Goal: Task Accomplishment & Management: Use online tool/utility

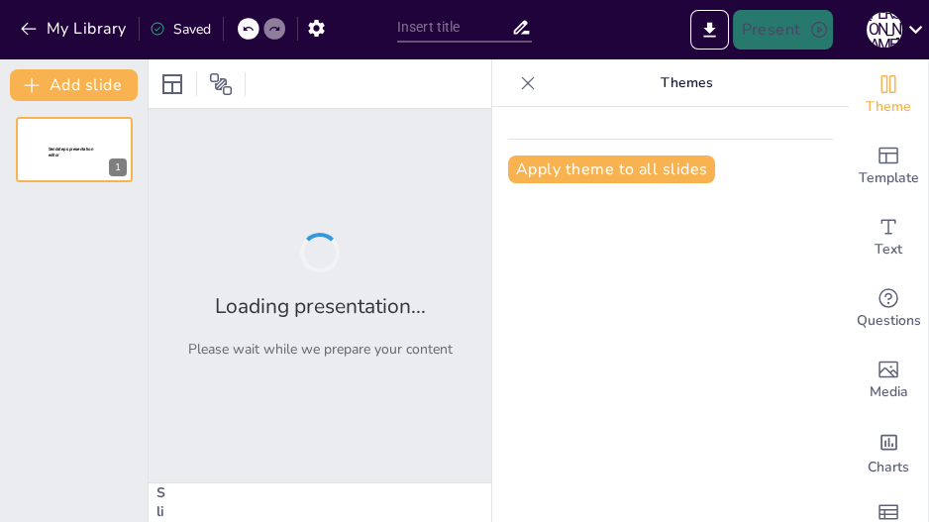
type input "Imported wedding_shoe_game.pptx"
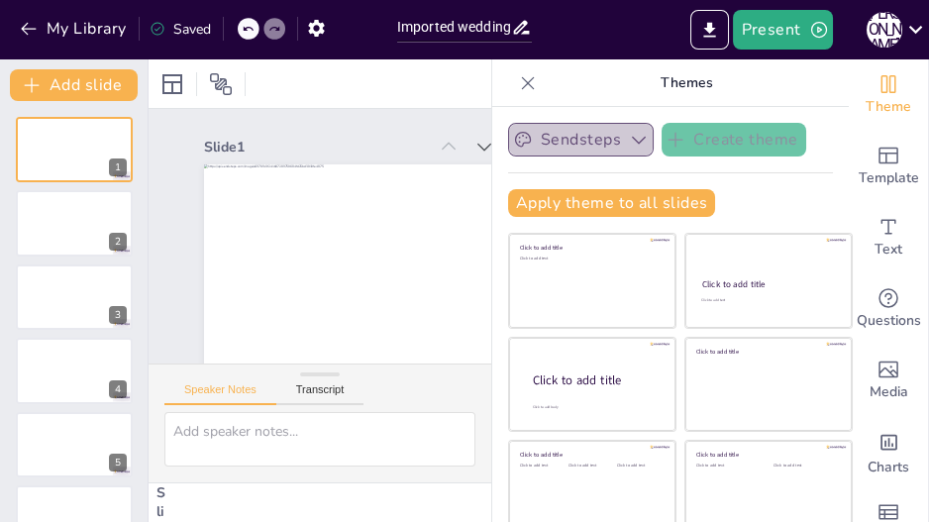
click at [629, 142] on icon "button" at bounding box center [639, 140] width 20 height 20
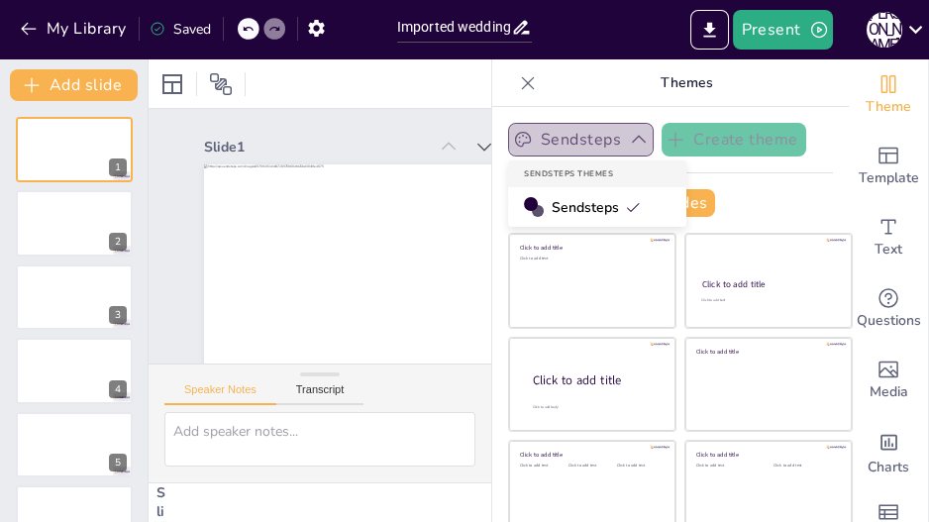
click at [629, 142] on icon "button" at bounding box center [639, 140] width 20 height 20
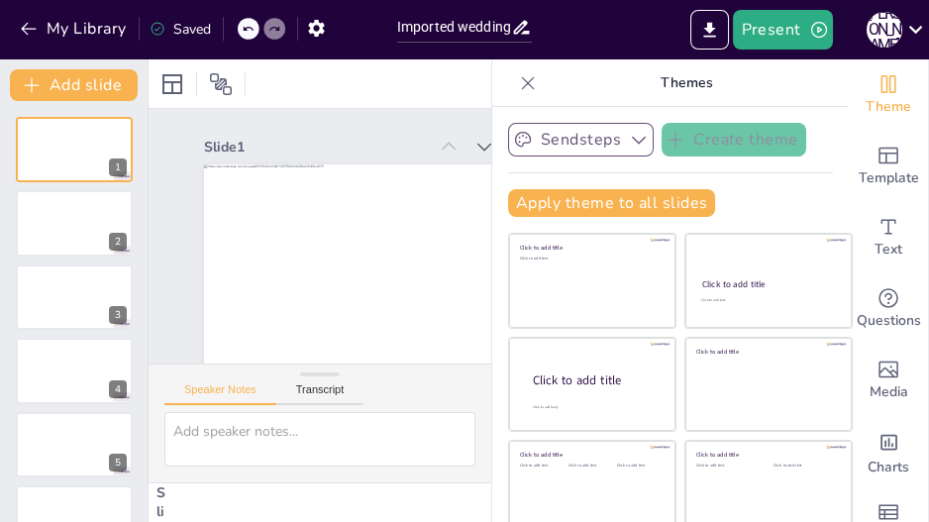
click at [518, 80] on icon at bounding box center [528, 83] width 20 height 20
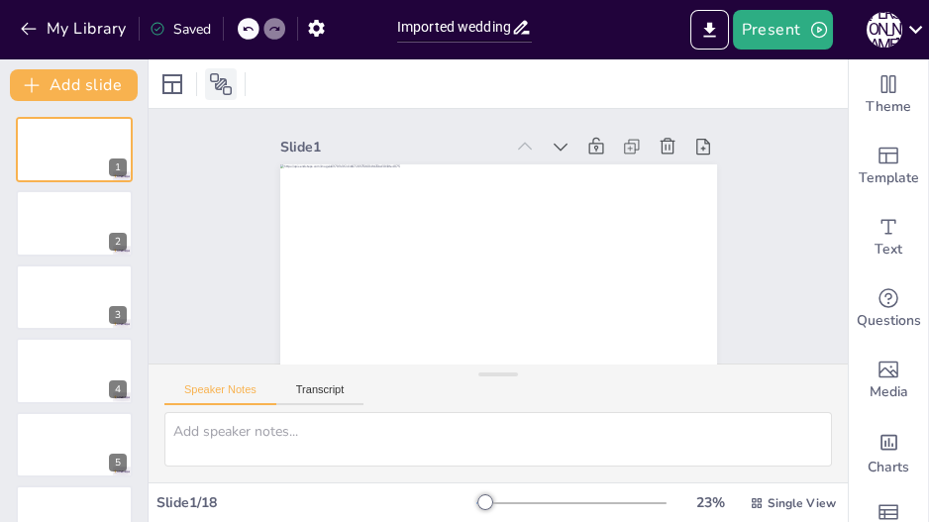
click at [232, 80] on icon at bounding box center [221, 84] width 24 height 24
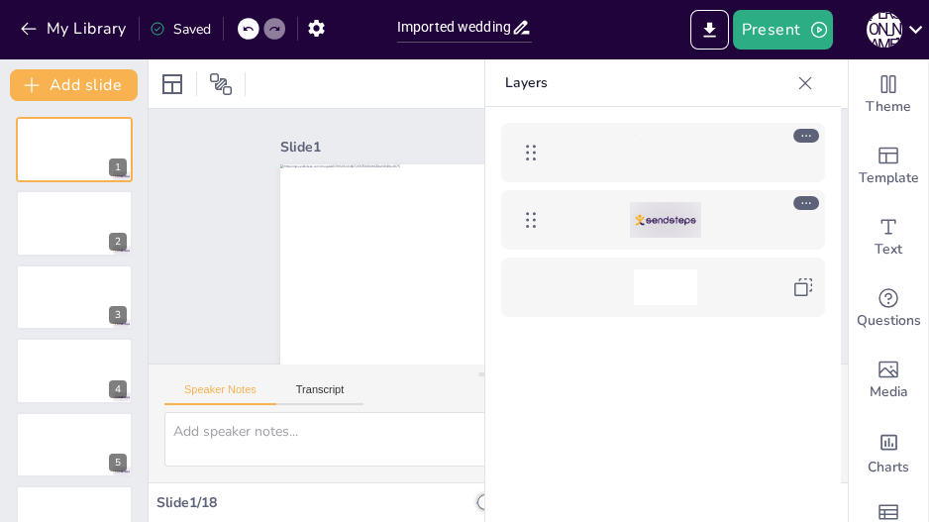
click at [632, 212] on div at bounding box center [665, 220] width 71 height 36
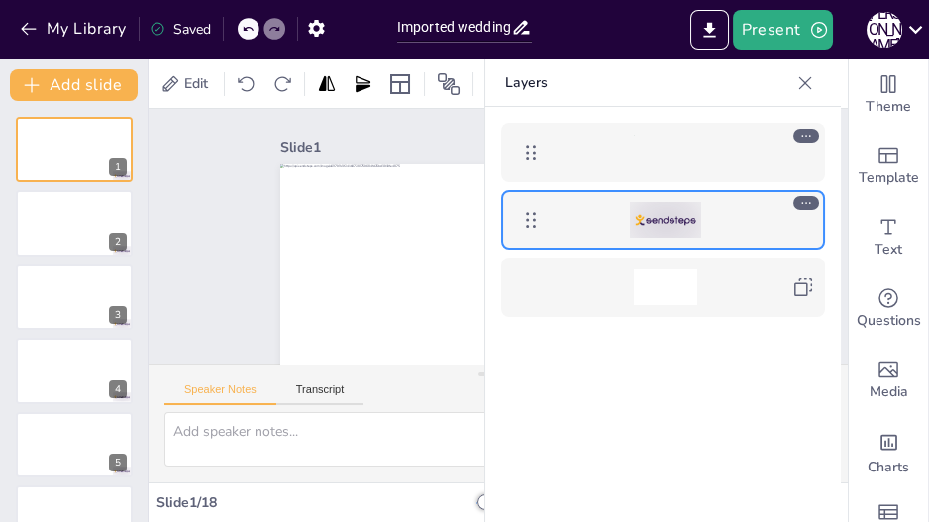
click at [622, 159] on div at bounding box center [664, 153] width 229 height 36
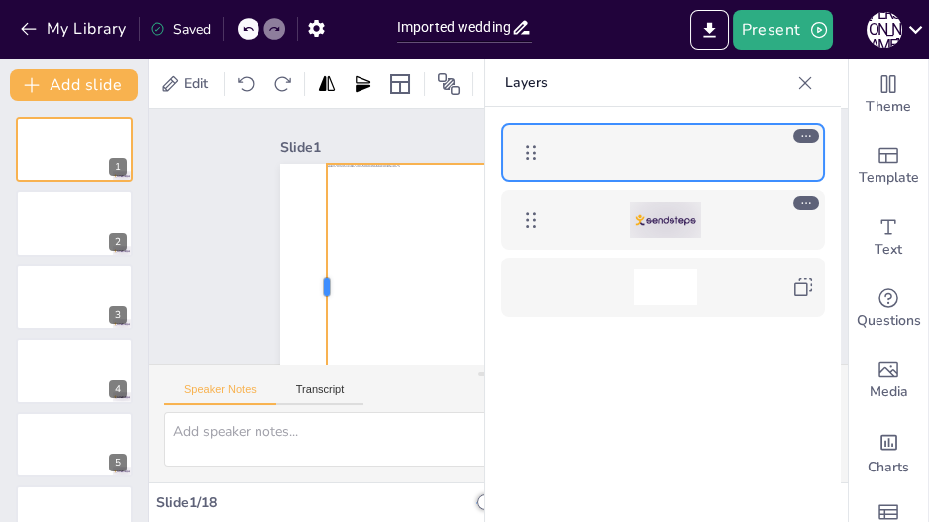
drag, startPoint x: 269, startPoint y: 288, endPoint x: 316, endPoint y: 285, distance: 46.6
click at [316, 285] on div at bounding box center [498, 287] width 437 height 246
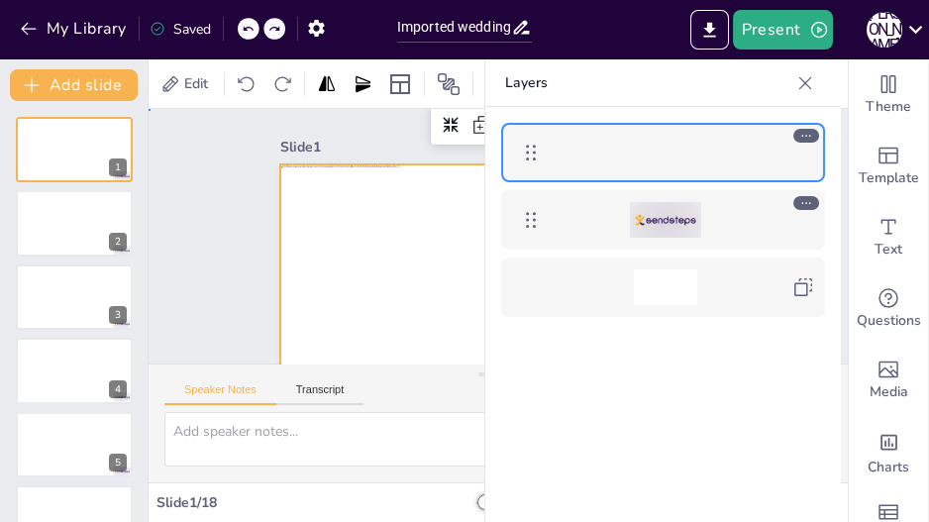
click at [189, 266] on div "Slide 1 Slide 2 Slide 3 Slide 4 Slide 5 Slide 6 Slide 7 Slide 8 Slide 9 Slide 1…" at bounding box center [490, 258] width 757 height 502
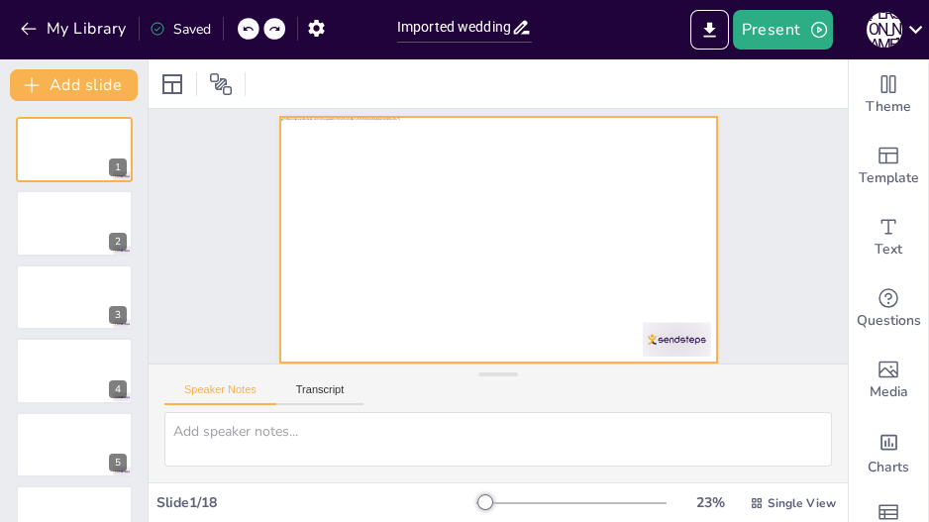
scroll to position [56, 0]
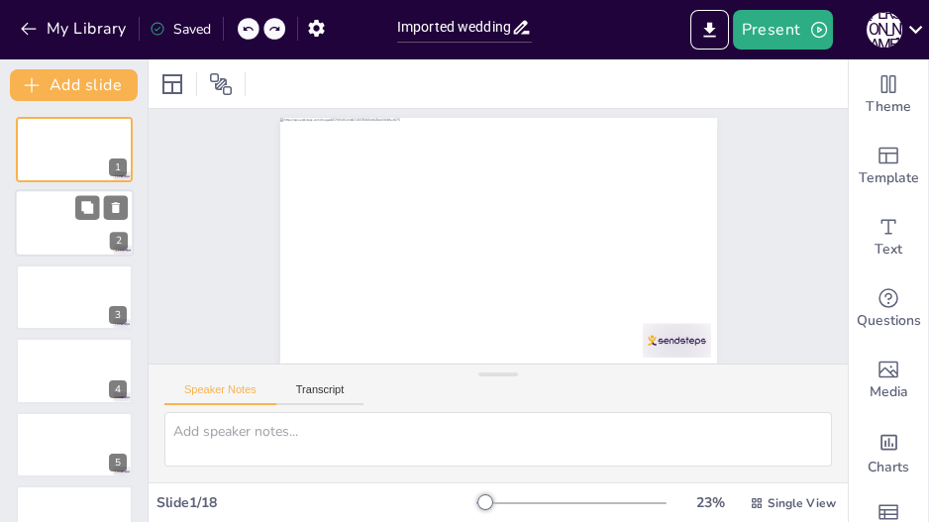
click at [72, 211] on div at bounding box center [74, 223] width 119 height 67
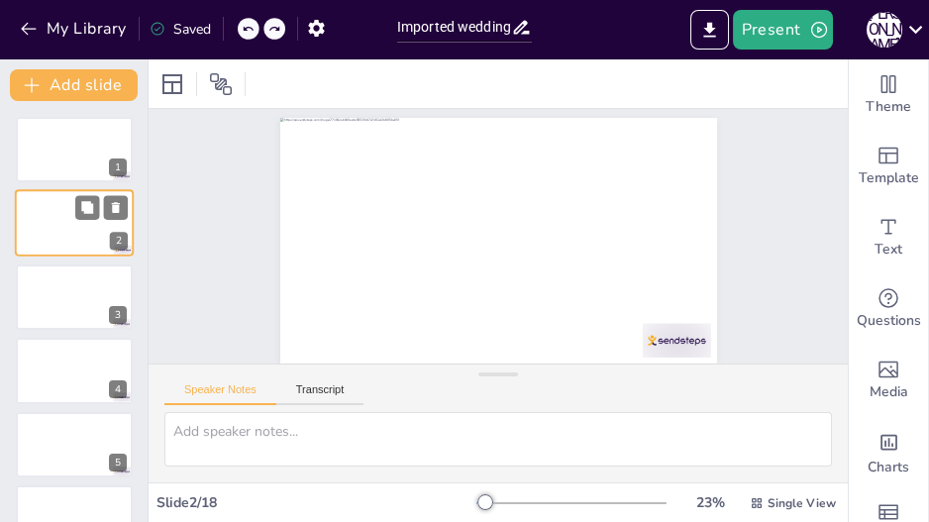
scroll to position [0, 0]
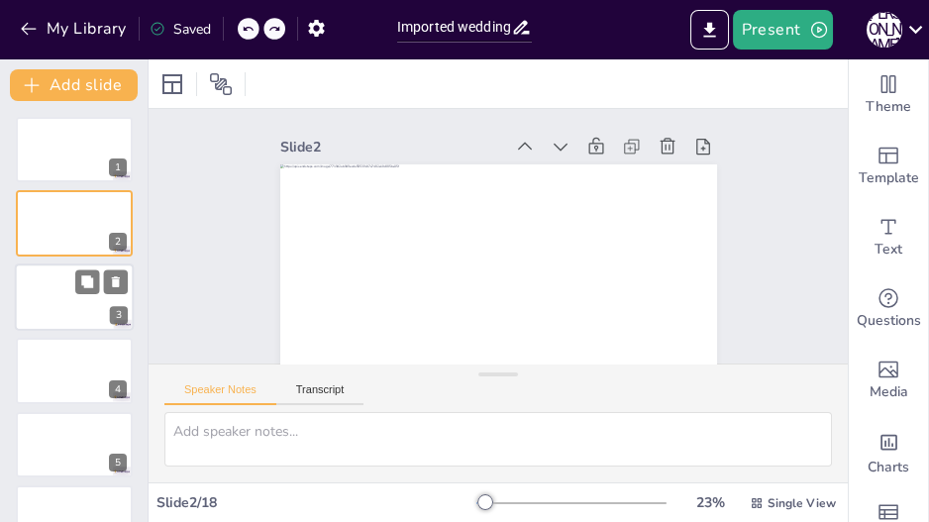
click at [80, 302] on div at bounding box center [74, 296] width 119 height 67
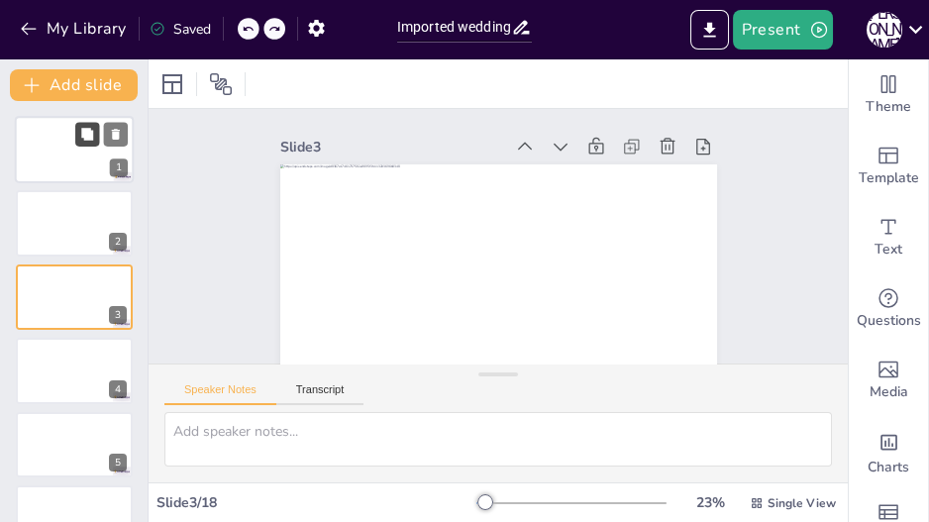
click at [85, 146] on button at bounding box center [87, 134] width 24 height 24
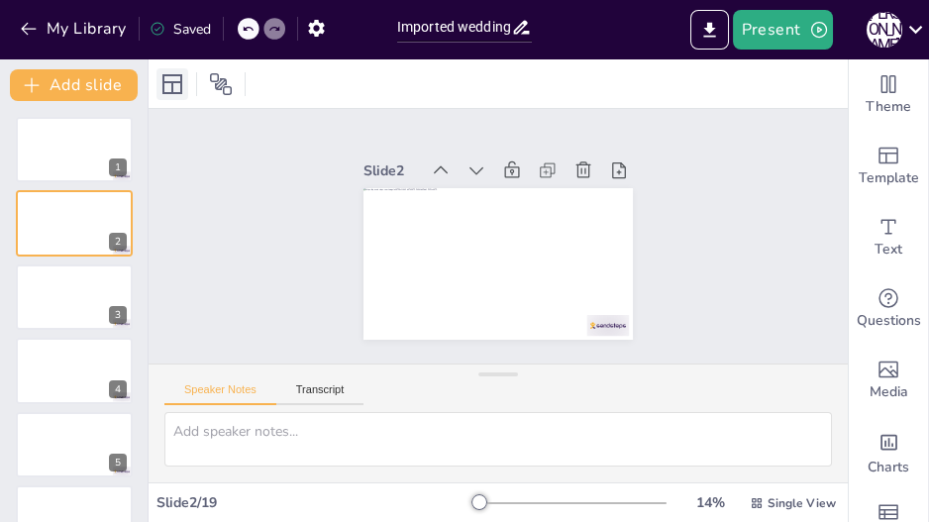
click at [170, 77] on icon at bounding box center [172, 84] width 24 height 24
click at [749, 281] on div "Slide 1 Slide 2 Slide 3 Slide 4 Slide 5 Slide 6 Slide 7 Slide 8 Slide 9 Slide 1…" at bounding box center [498, 236] width 737 height 394
click at [99, 32] on button "My Library" at bounding box center [75, 29] width 120 height 32
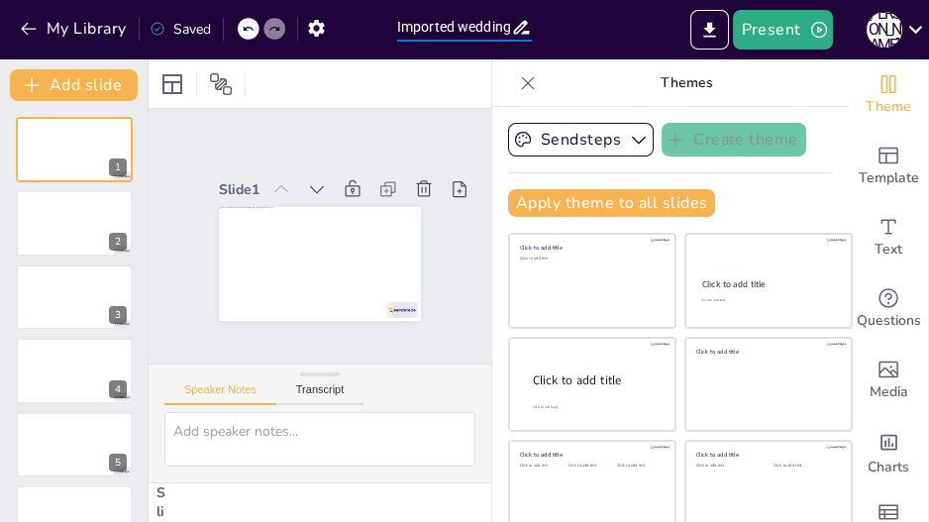
click at [472, 33] on input "Imported wedding_shoe_game.pptx" at bounding box center [454, 27] width 114 height 29
drag, startPoint x: 399, startPoint y: 28, endPoint x: 551, endPoint y: 38, distance: 152.8
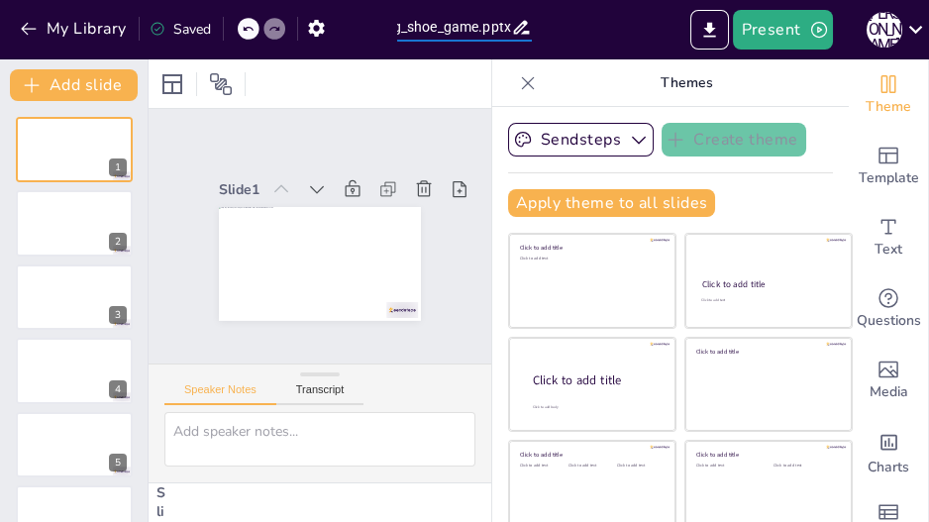
click at [551, 38] on div "My Library Saved Imported wedding_shoe_game.pptx Present J D" at bounding box center [464, 29] width 929 height 59
type input "I"
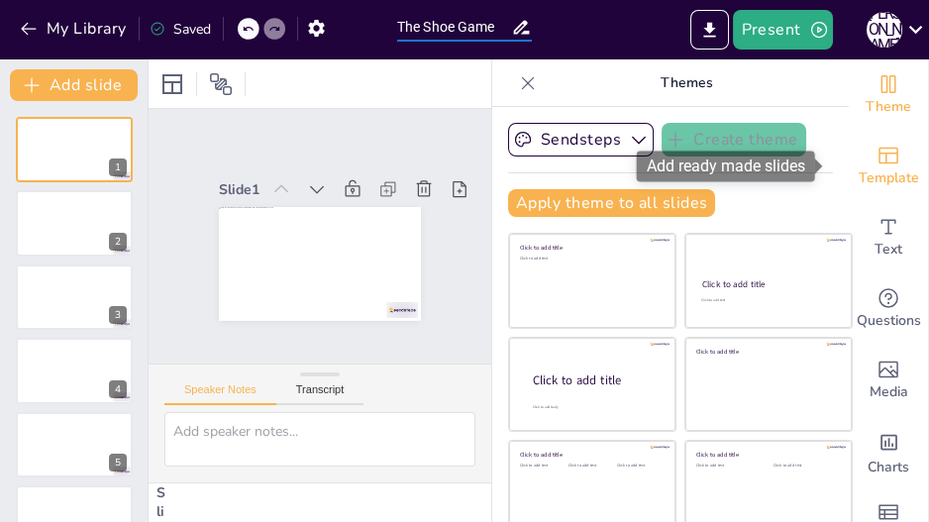
type input "The Shoe Game"
click at [873, 173] on span "Template" at bounding box center [888, 178] width 60 height 22
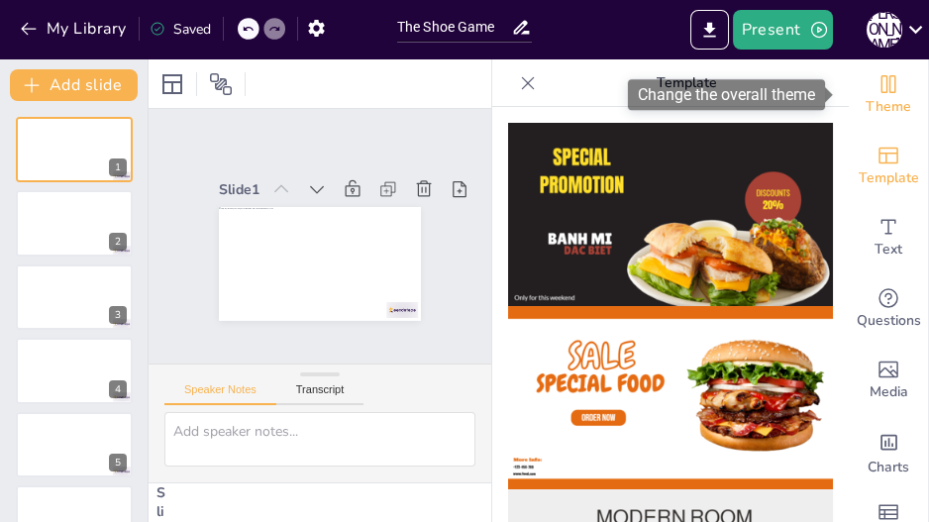
click at [874, 96] on span "Theme" at bounding box center [888, 107] width 46 height 22
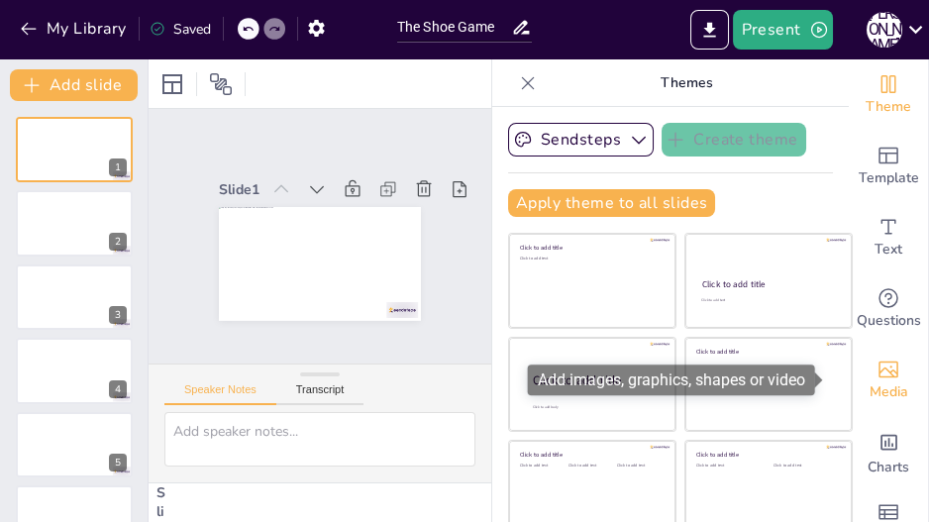
scroll to position [47, 0]
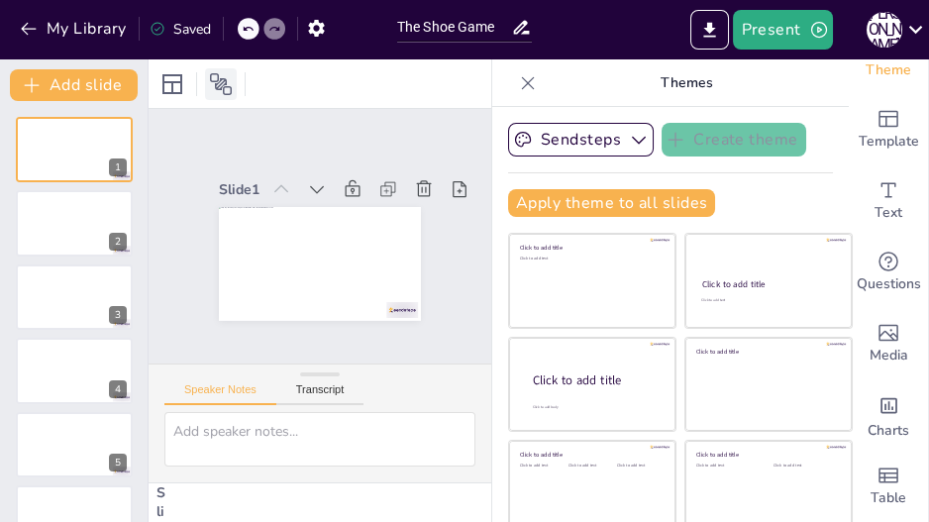
click at [218, 80] on icon at bounding box center [221, 84] width 24 height 24
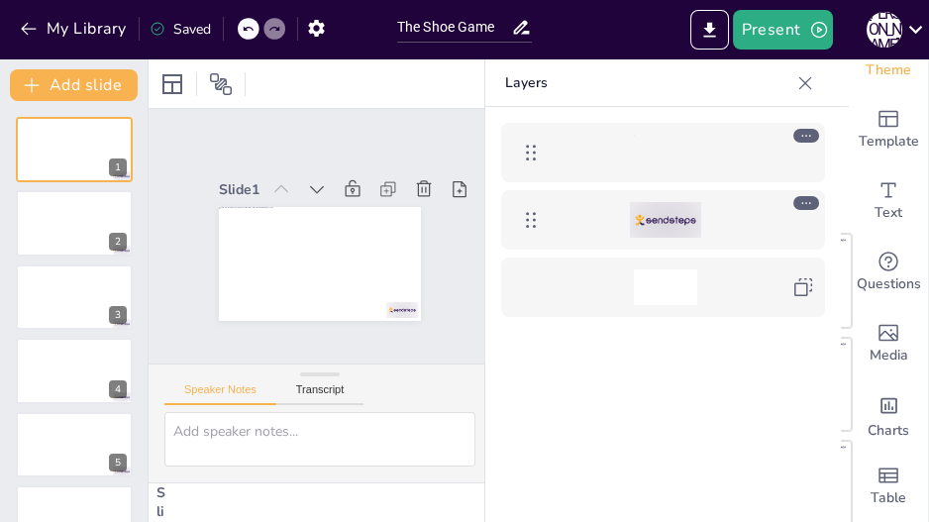
click at [809, 80] on icon at bounding box center [805, 83] width 20 height 20
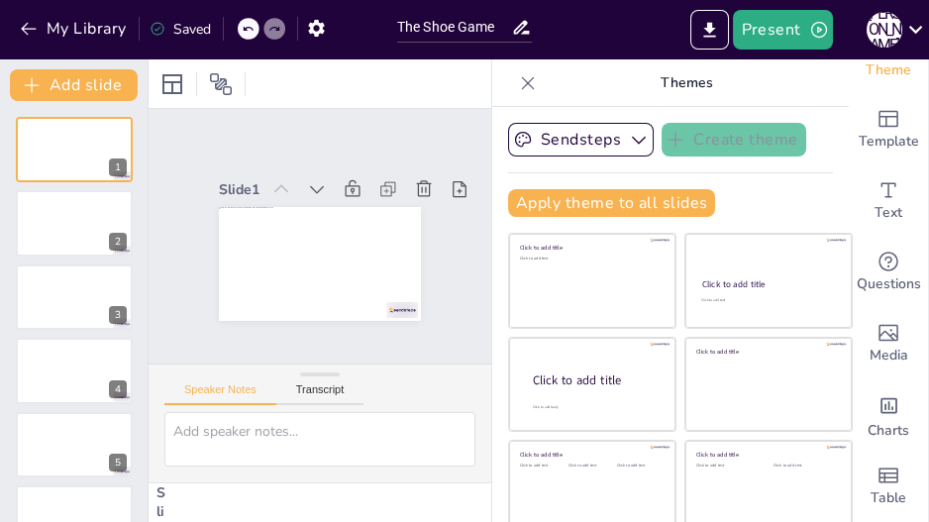
click at [520, 85] on div at bounding box center [528, 83] width 32 height 32
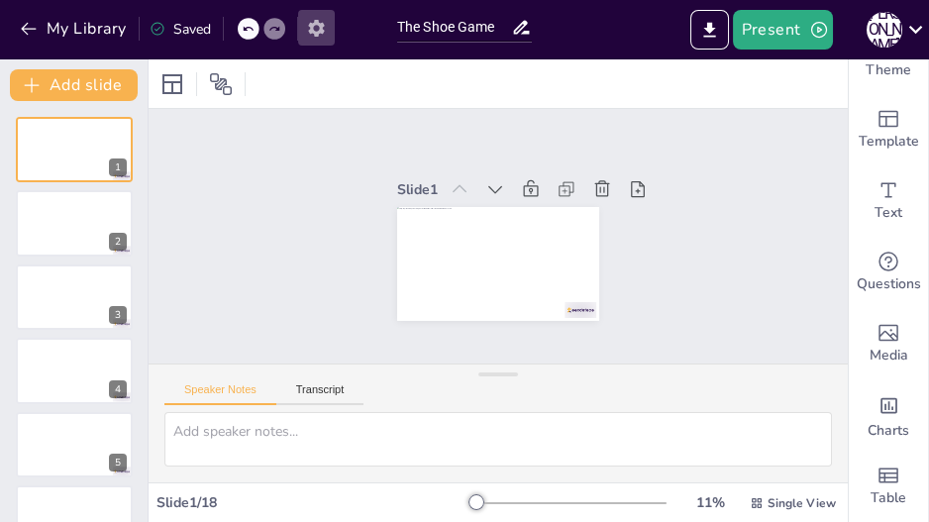
click at [311, 26] on icon "button" at bounding box center [316, 28] width 16 height 17
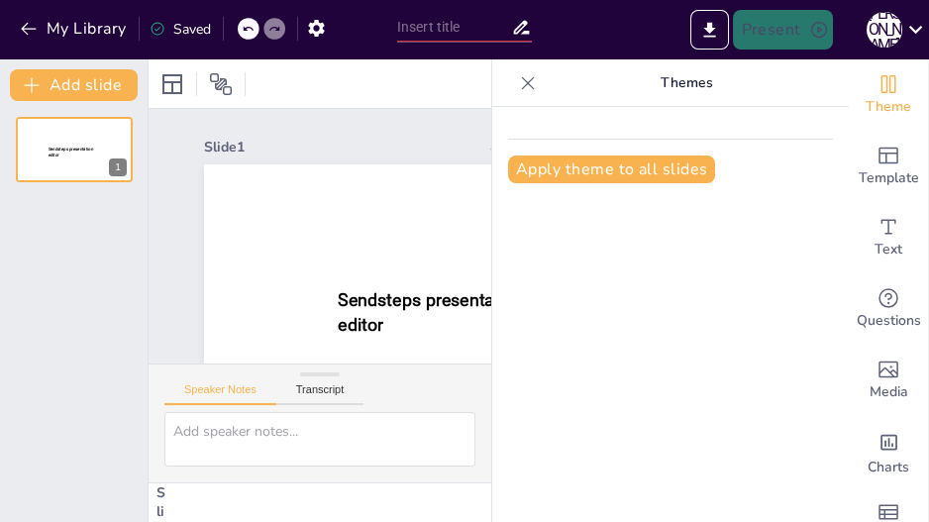
type input "The Shoe Game"
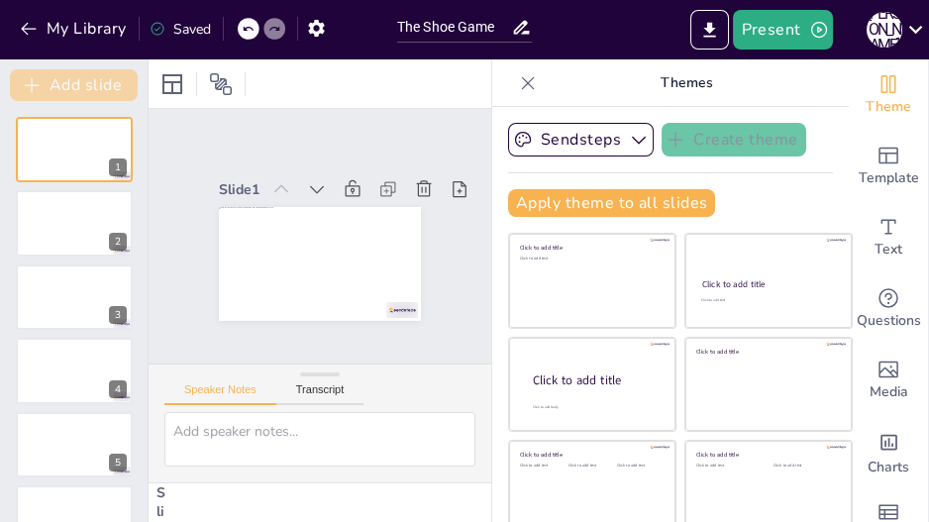
click at [110, 92] on button "Add slide" at bounding box center [74, 85] width 128 height 32
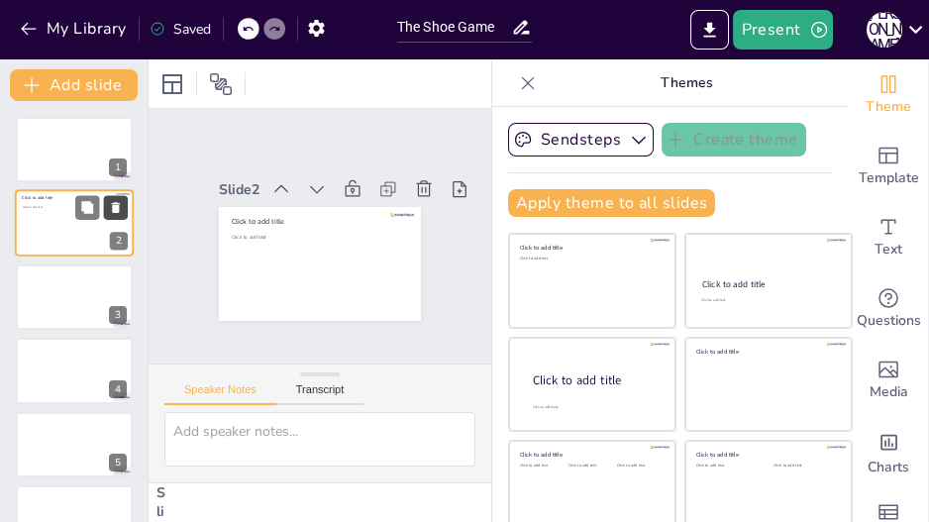
click at [117, 207] on icon at bounding box center [116, 208] width 8 height 11
click at [518, 80] on icon at bounding box center [528, 83] width 20 height 20
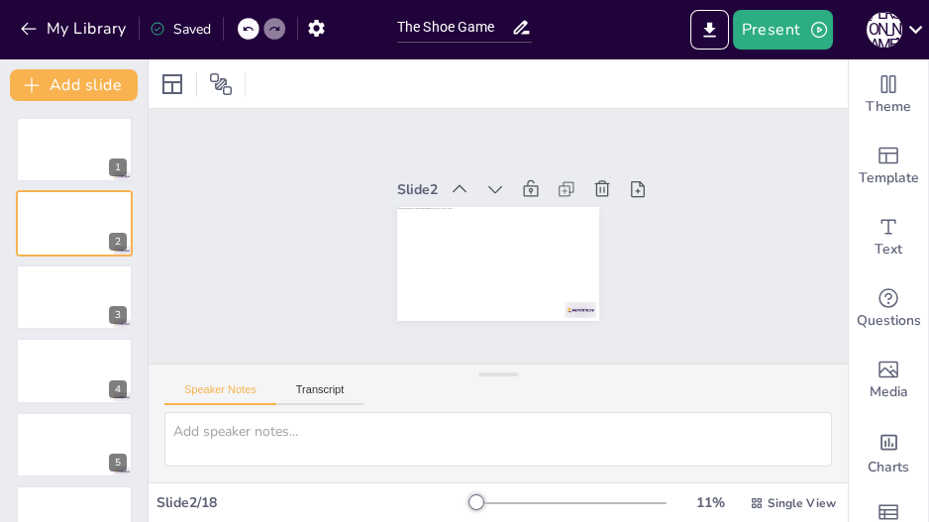
scroll to position [0, 0]
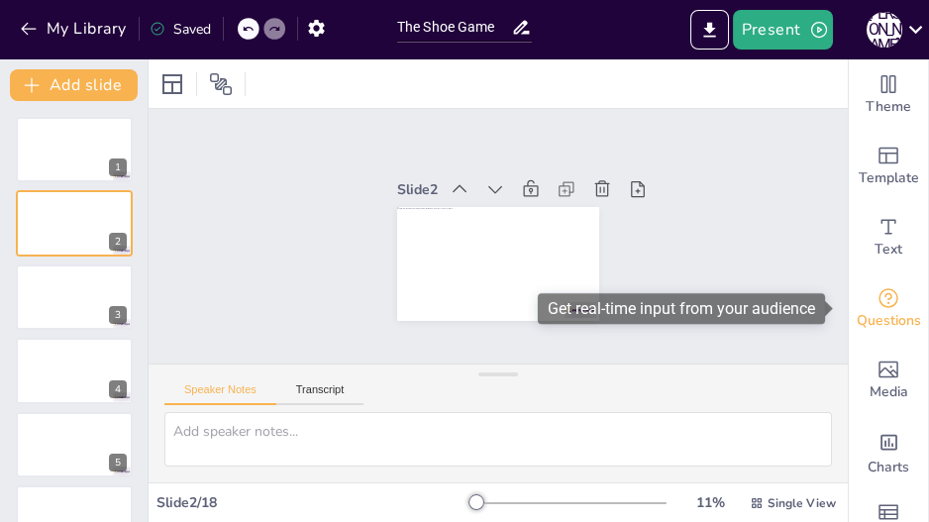
click at [888, 296] on icon "Get real-time input from your audience" at bounding box center [888, 298] width 24 height 24
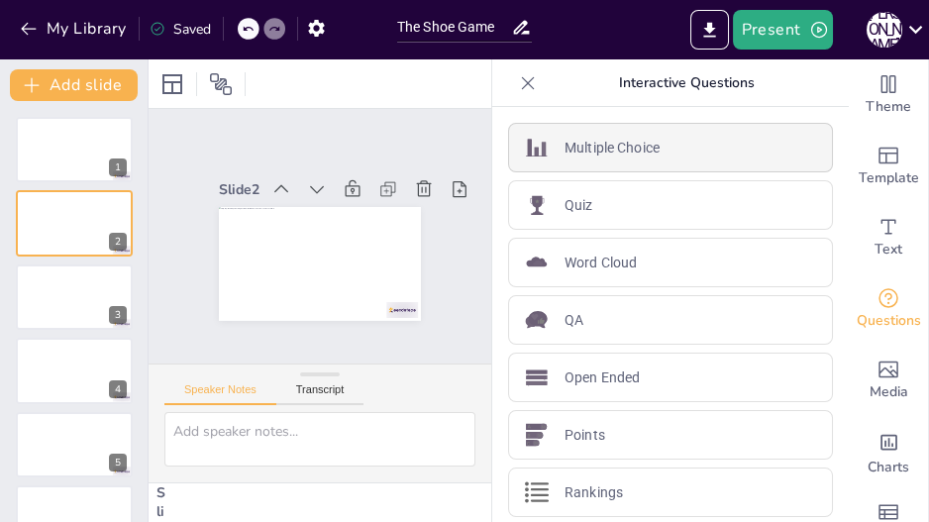
click at [609, 153] on p "Multiple Choice" at bounding box center [611, 148] width 95 height 21
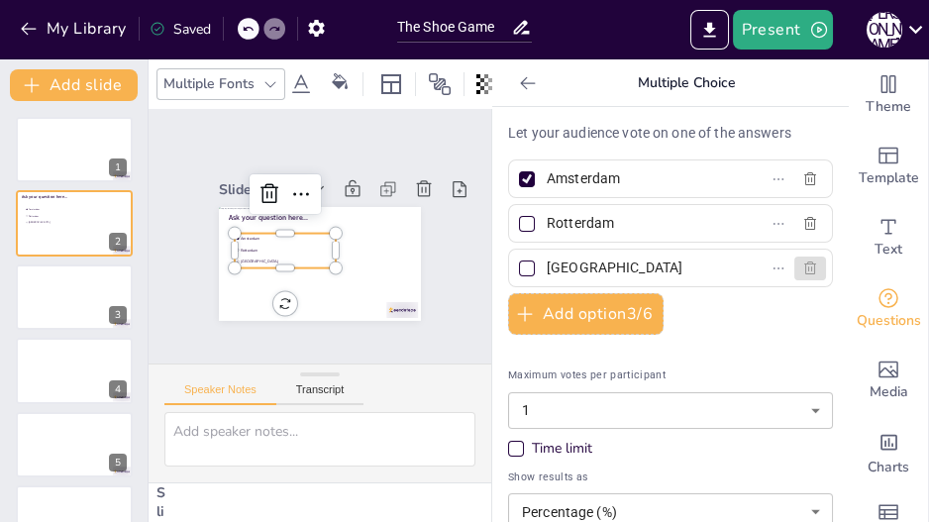
click at [804, 267] on icon "button" at bounding box center [810, 267] width 12 height 13
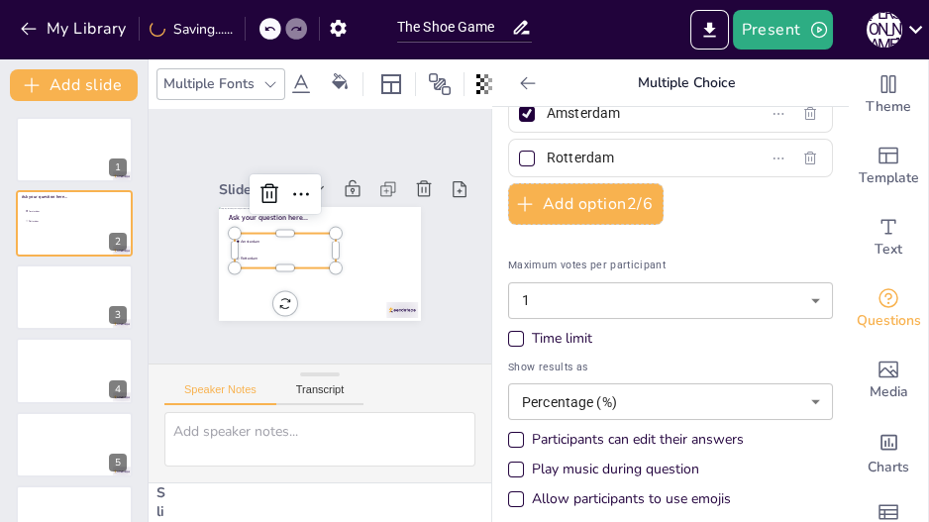
scroll to position [76, 0]
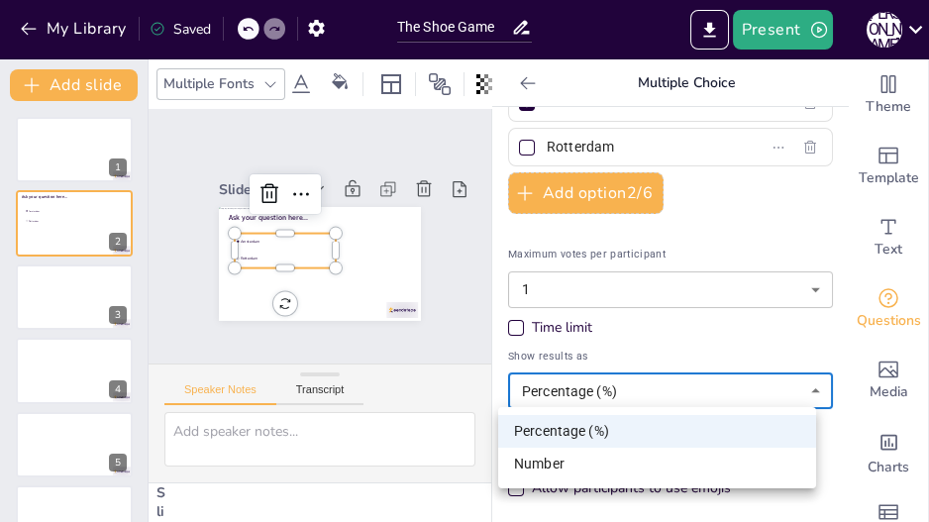
click at [801, 388] on body "My Library Saved The Shoe Game Present J D Document fonts Akatab Recently used …" at bounding box center [464, 261] width 929 height 522
click at [801, 388] on div at bounding box center [464, 261] width 929 height 522
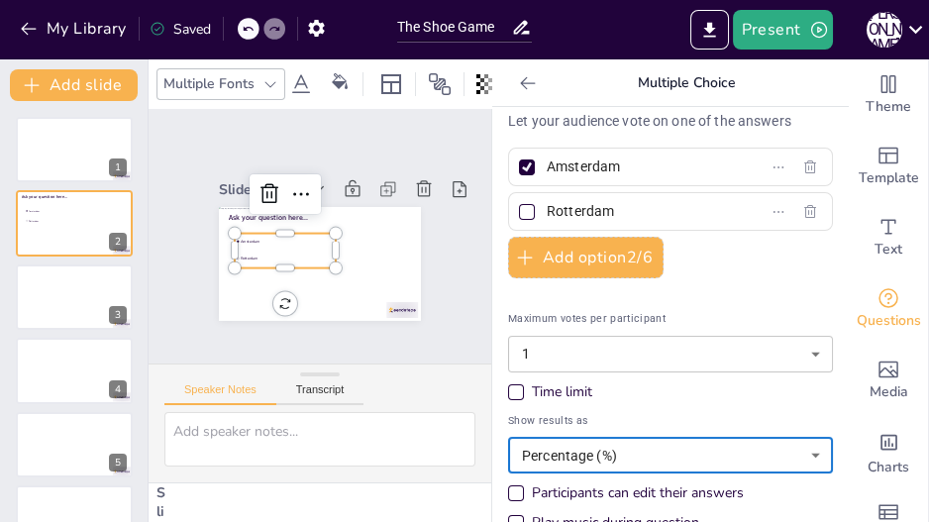
scroll to position [0, 0]
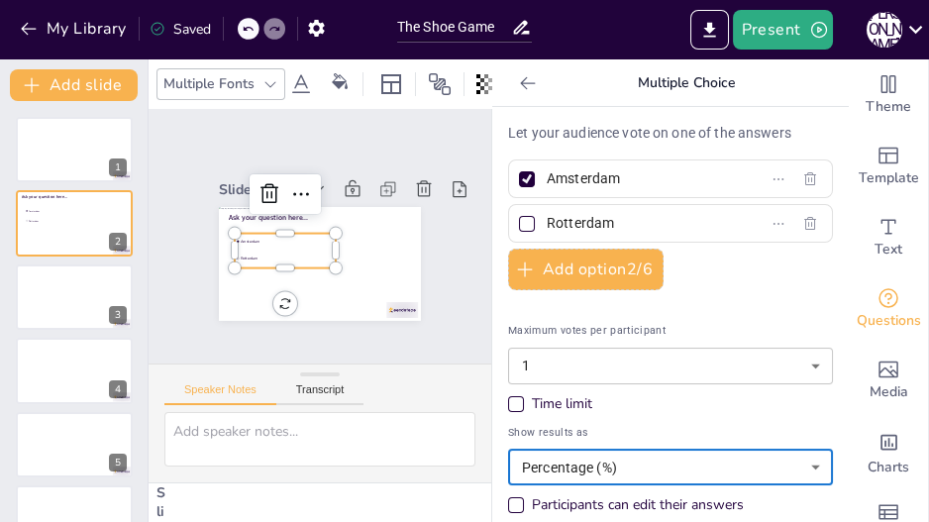
click at [609, 182] on input "Amsterdam" at bounding box center [638, 178] width 184 height 29
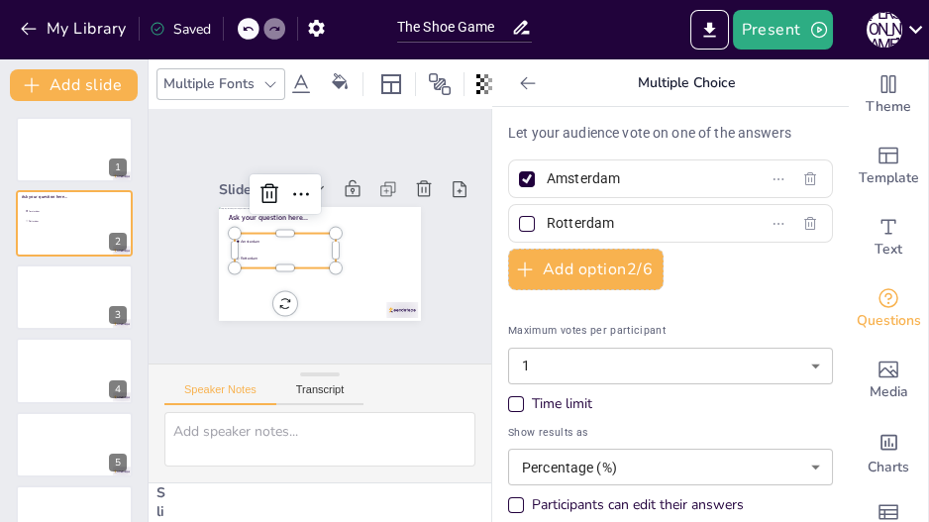
click at [609, 182] on input "Amsterdam" at bounding box center [638, 178] width 184 height 29
type input "Max"
click at [574, 215] on input "Rotterdam" at bounding box center [638, 223] width 184 height 29
type input "Dimitra"
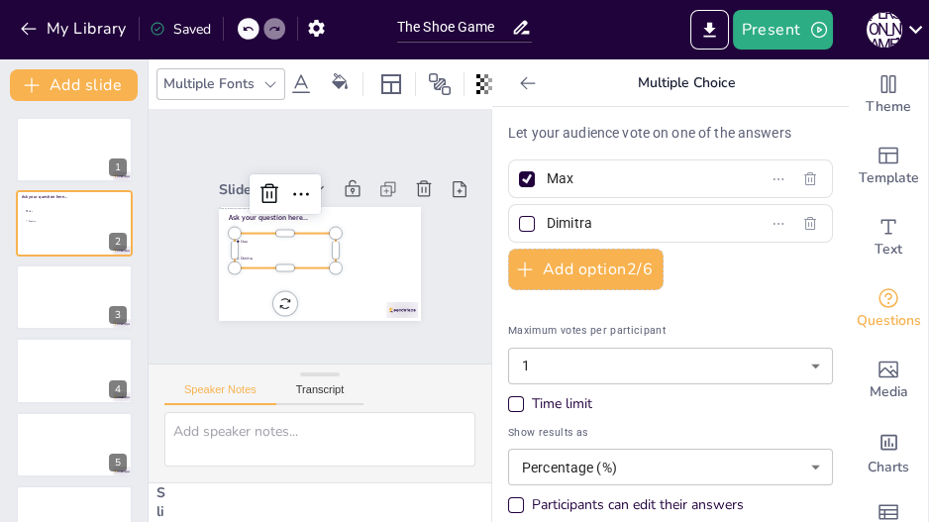
click at [601, 302] on div "Let your audience vote on one of the answers Max Dimitra Add option 2 / 6 Maxim…" at bounding box center [670, 353] width 325 height 461
click at [518, 80] on icon at bounding box center [528, 83] width 20 height 20
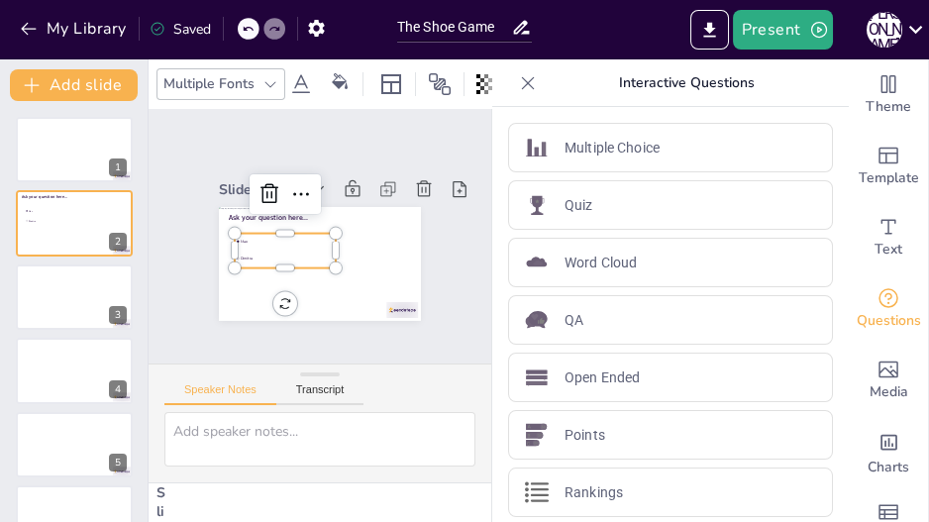
click at [252, 250] on li "Dimitra" at bounding box center [285, 258] width 101 height 16
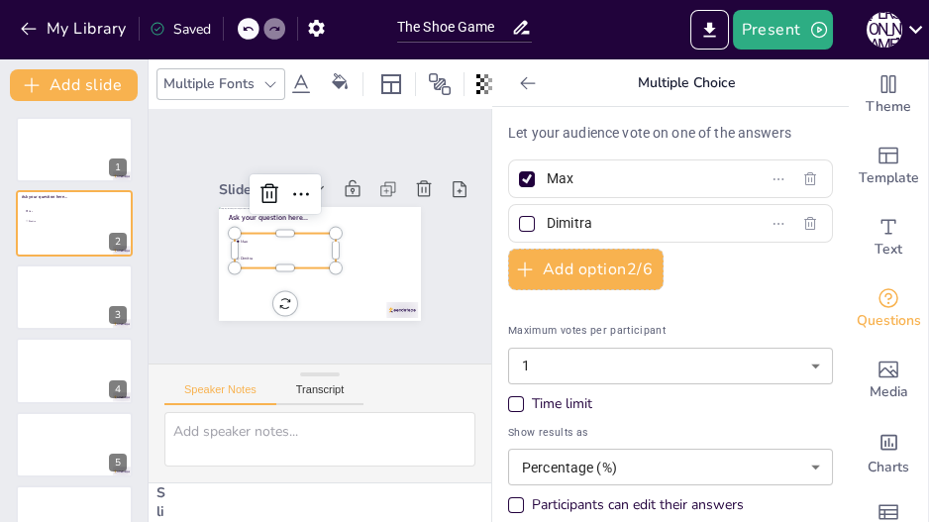
click at [511, 405] on div "Time limit" at bounding box center [516, 404] width 10 height 10
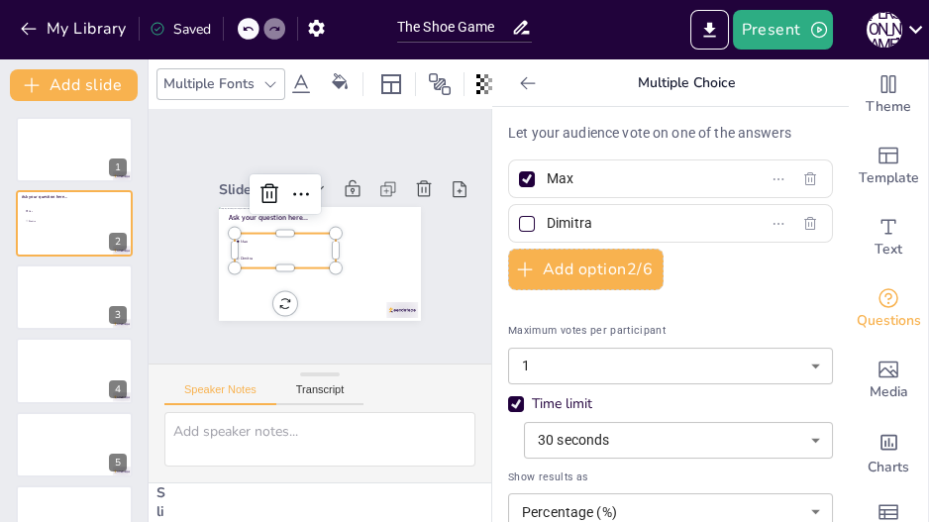
click at [692, 435] on body "My Library Saved The Shoe Game Present J D Document fonts Akatab Recently used …" at bounding box center [464, 261] width 929 height 522
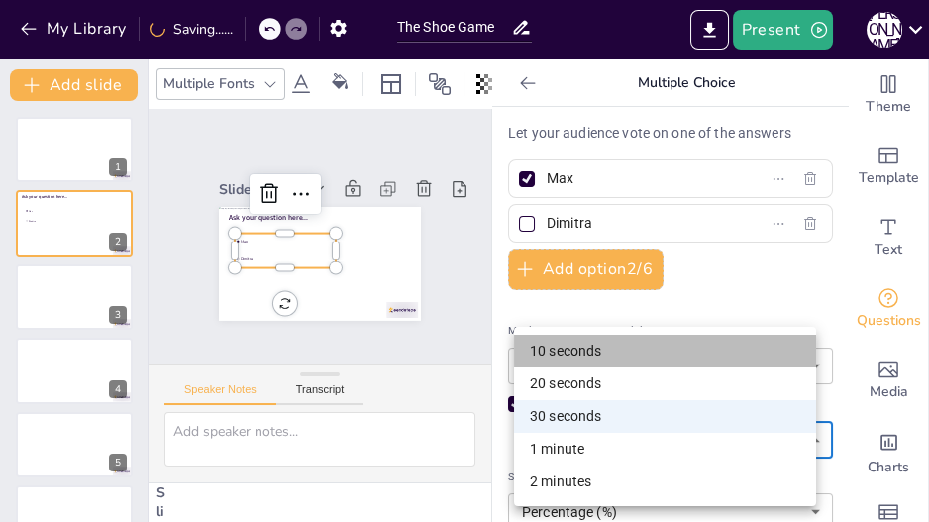
click at [625, 350] on li "10 seconds" at bounding box center [665, 351] width 302 height 33
type input "10"
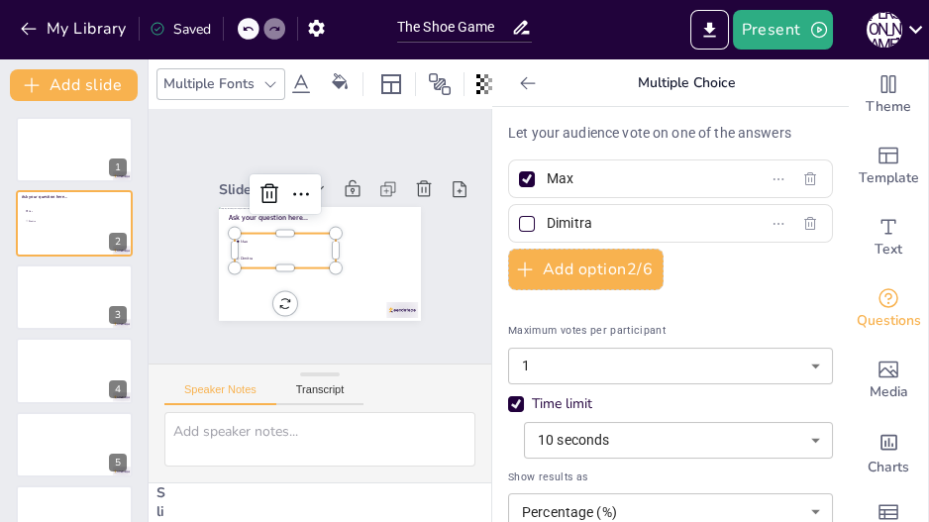
click at [519, 174] on div at bounding box center [527, 179] width 16 height 16
click at [546, 174] on input "Max" at bounding box center [638, 178] width 184 height 29
checkbox input "false"
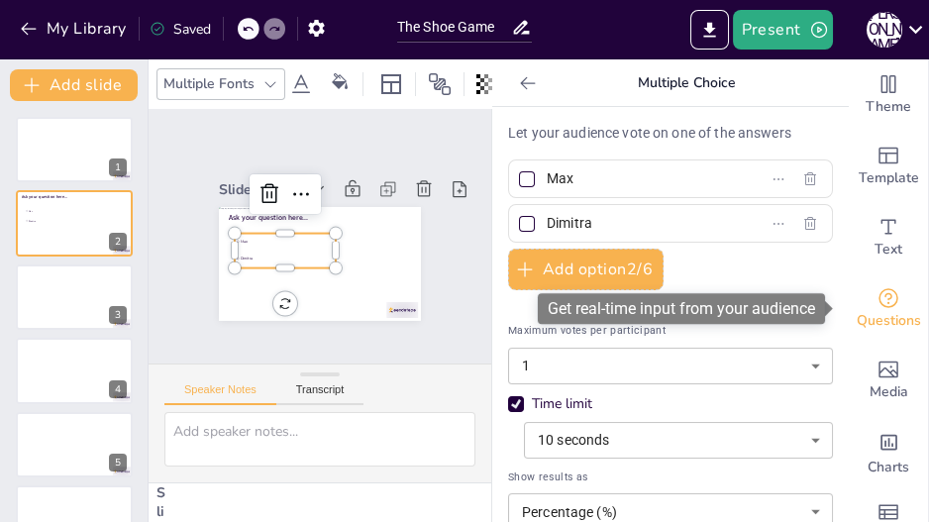
click at [878, 297] on icon "Get real-time input from your audience" at bounding box center [888, 298] width 20 height 20
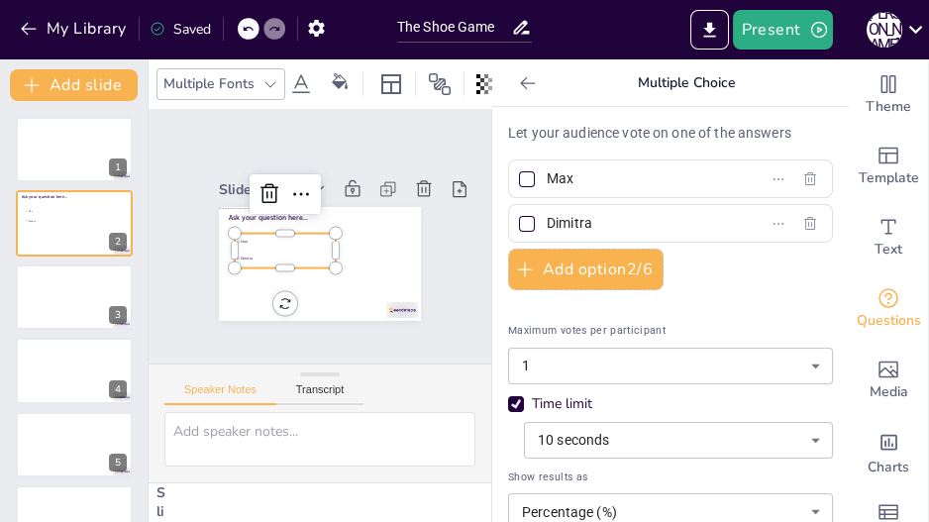
click at [517, 95] on div at bounding box center [528, 83] width 32 height 32
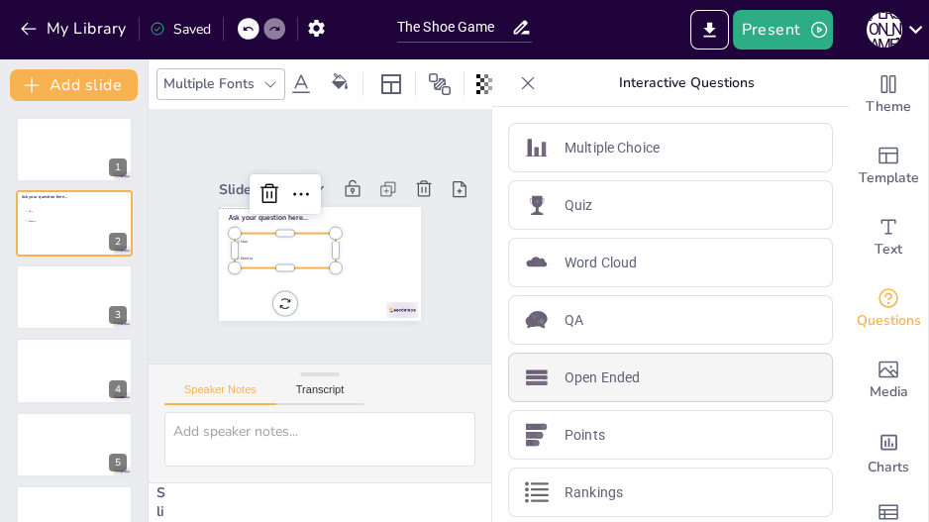
click at [595, 377] on p "Open Ended" at bounding box center [601, 377] width 75 height 21
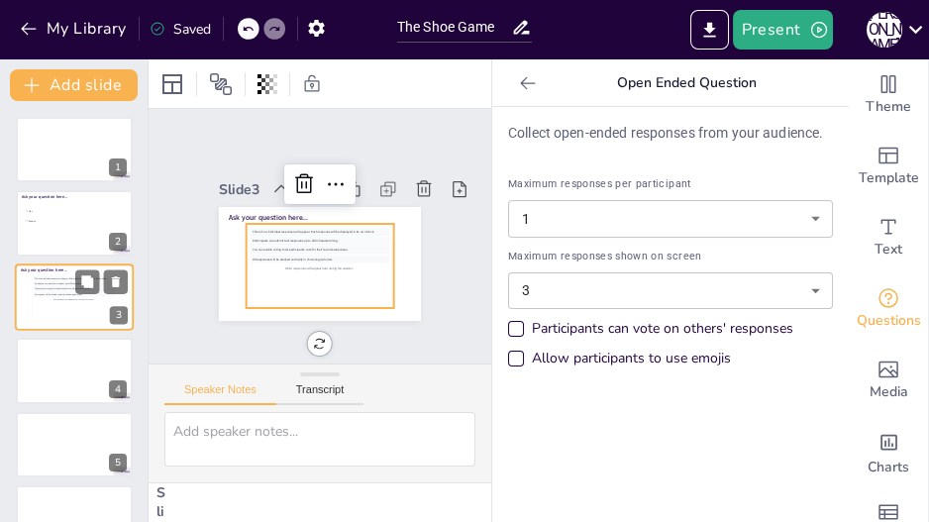
click at [58, 301] on div "This is how individual responses will appear. Each response will be displayed i…" at bounding box center [74, 298] width 81 height 45
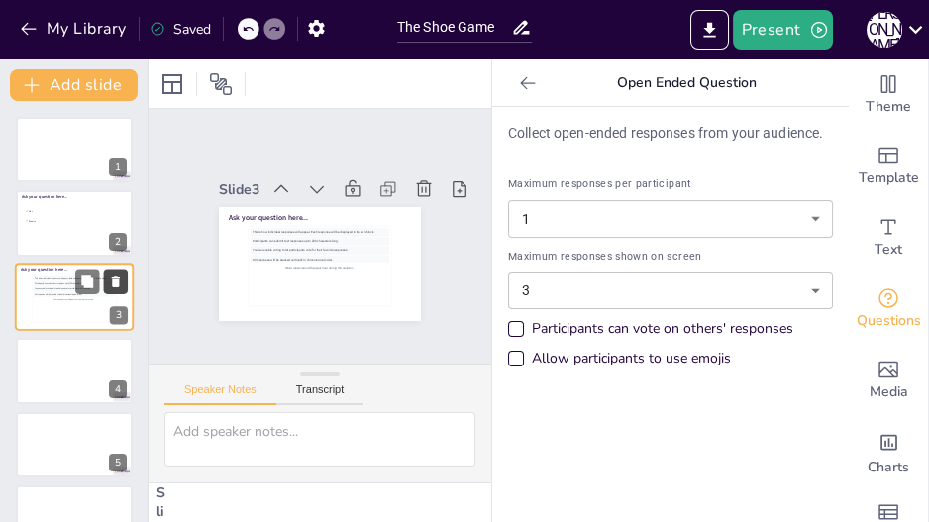
click at [121, 288] on icon at bounding box center [116, 281] width 14 height 14
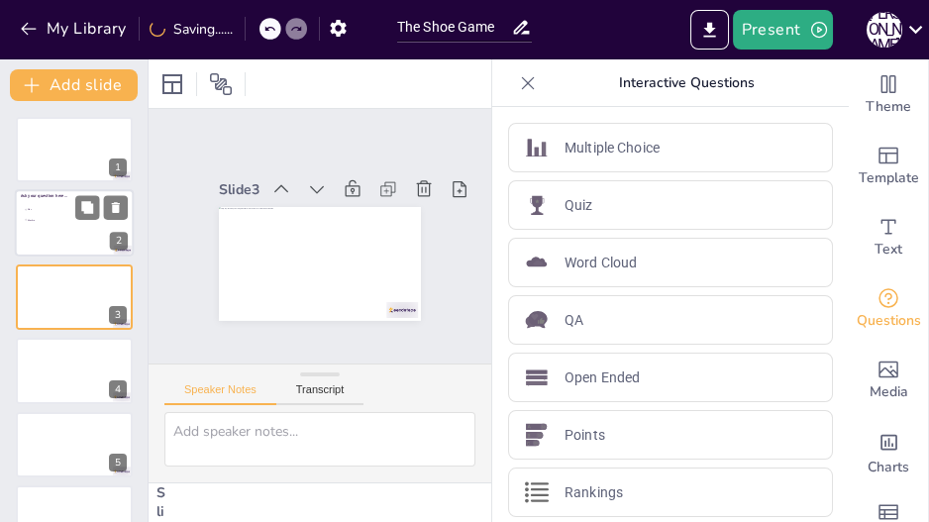
click at [49, 232] on div at bounding box center [74, 223] width 119 height 67
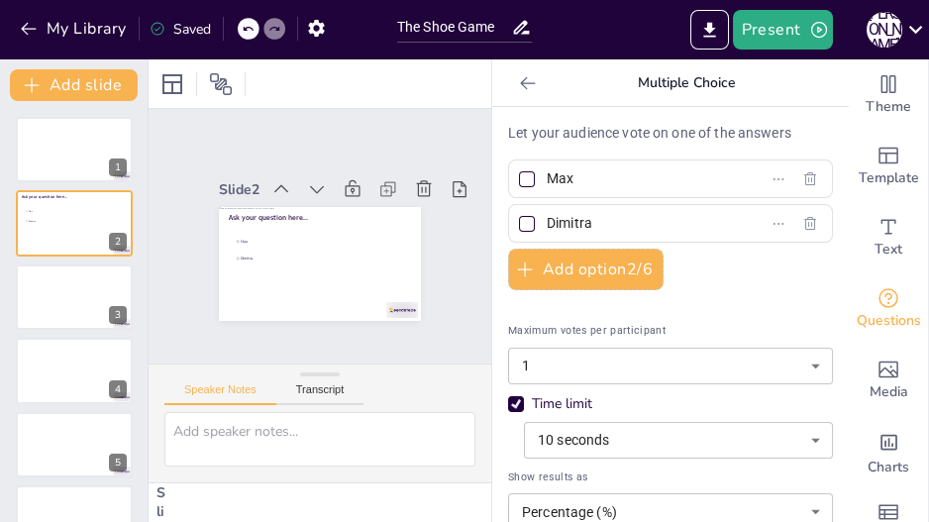
click at [518, 84] on icon at bounding box center [528, 83] width 20 height 20
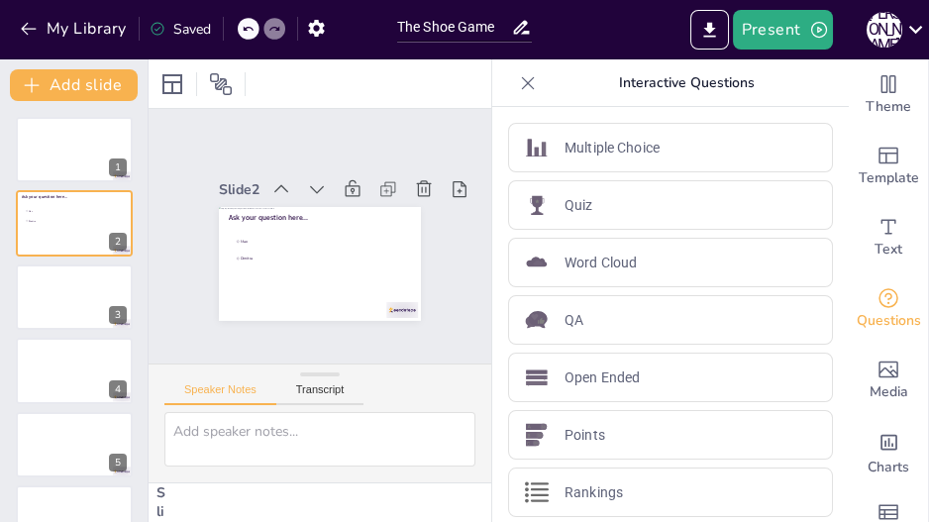
click at [522, 84] on icon at bounding box center [528, 82] width 13 height 13
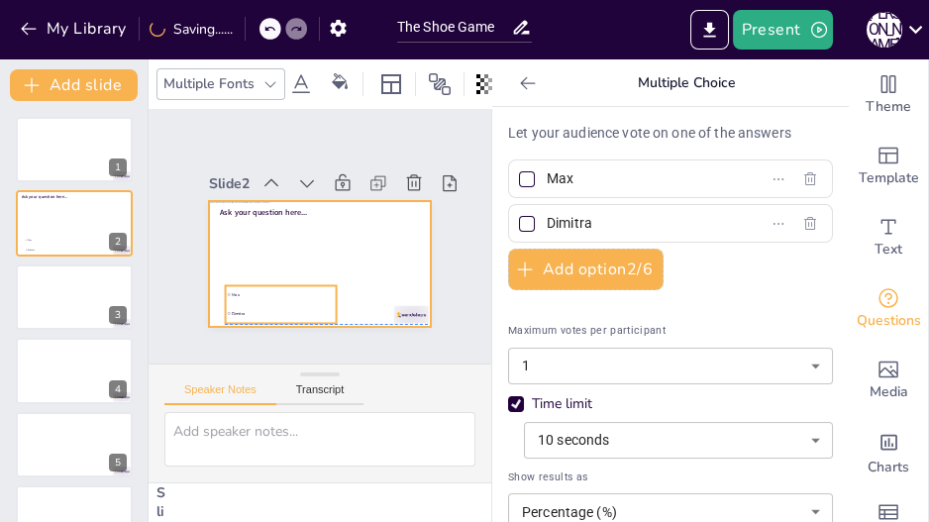
drag, startPoint x: 419, startPoint y: 244, endPoint x: 418, endPoint y: 292, distance: 48.5
click at [418, 201] on div "Ask your question here... Max Dimitra" at bounding box center [320, 201] width 223 height 0
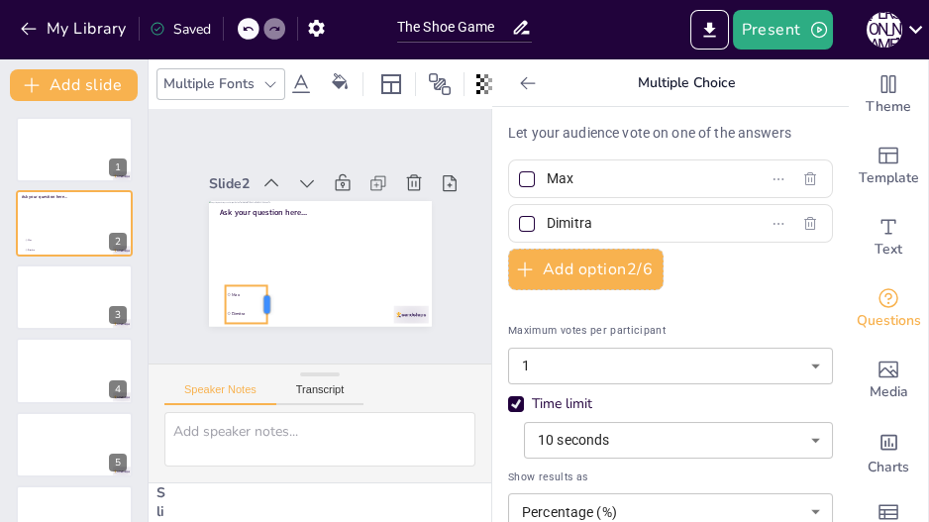
drag, startPoint x: 332, startPoint y: 299, endPoint x: 263, endPoint y: 301, distance: 68.3
click at [267, 301] on div at bounding box center [275, 305] width 16 height 38
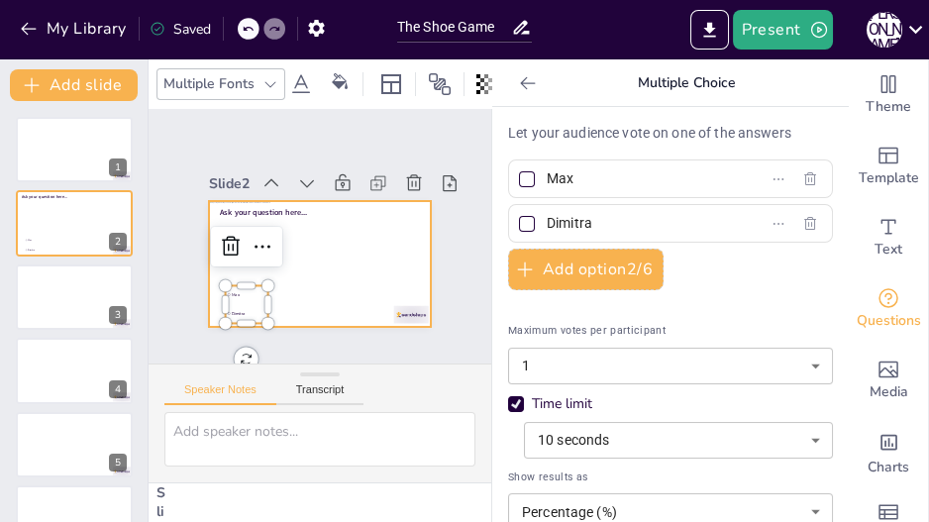
scroll to position [17, 0]
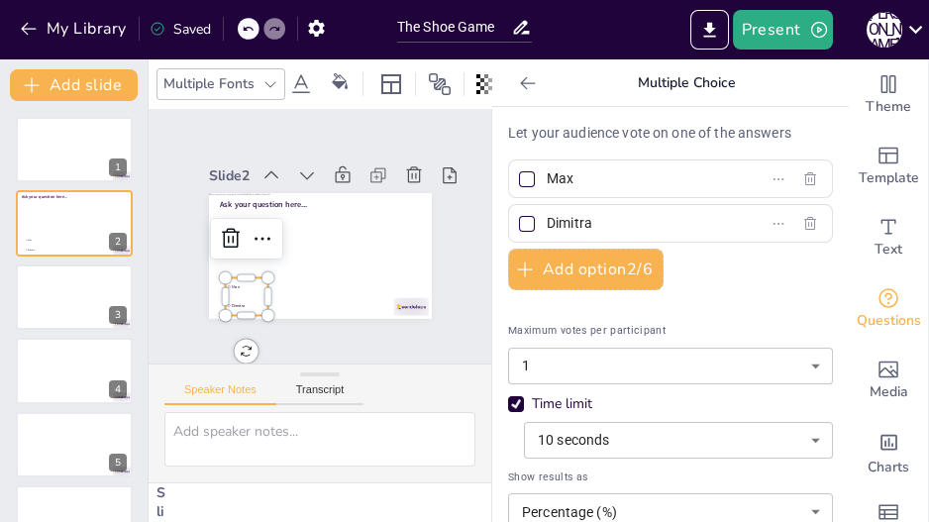
click at [525, 91] on icon at bounding box center [528, 83] width 20 height 20
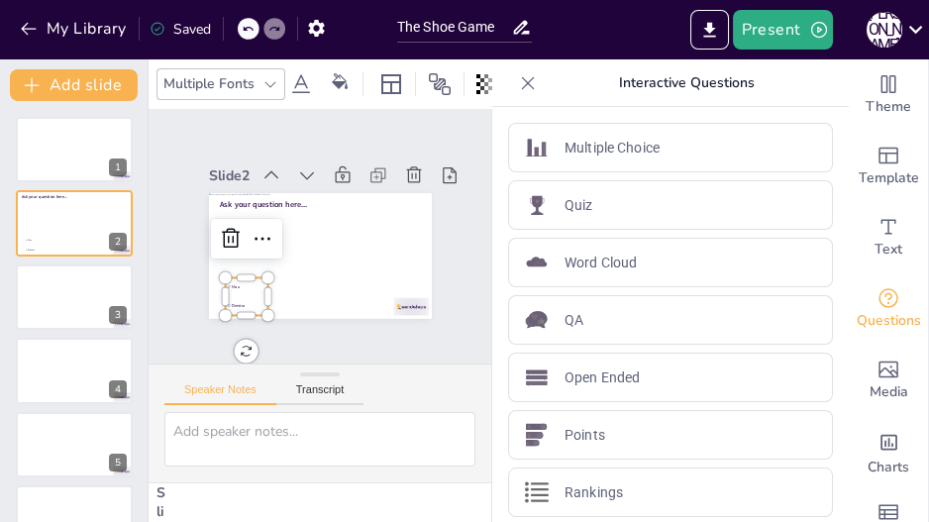
click at [524, 90] on icon at bounding box center [528, 83] width 20 height 20
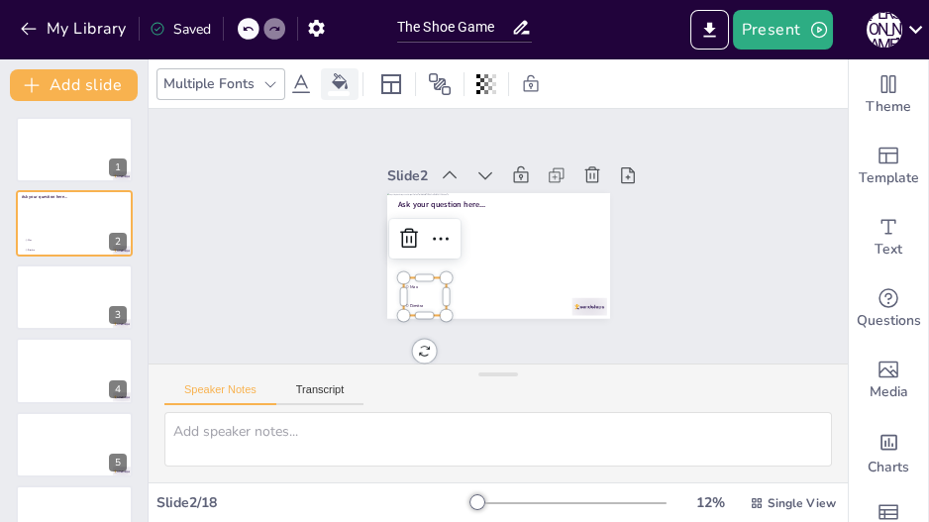
click at [336, 81] on icon at bounding box center [340, 81] width 16 height 16
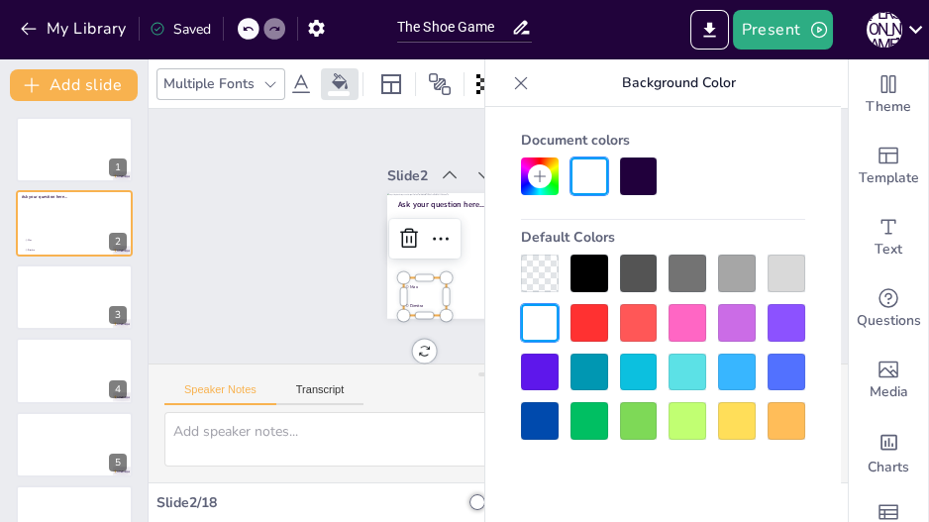
click at [546, 274] on div at bounding box center [540, 273] width 38 height 38
click at [271, 83] on icon at bounding box center [270, 84] width 16 height 16
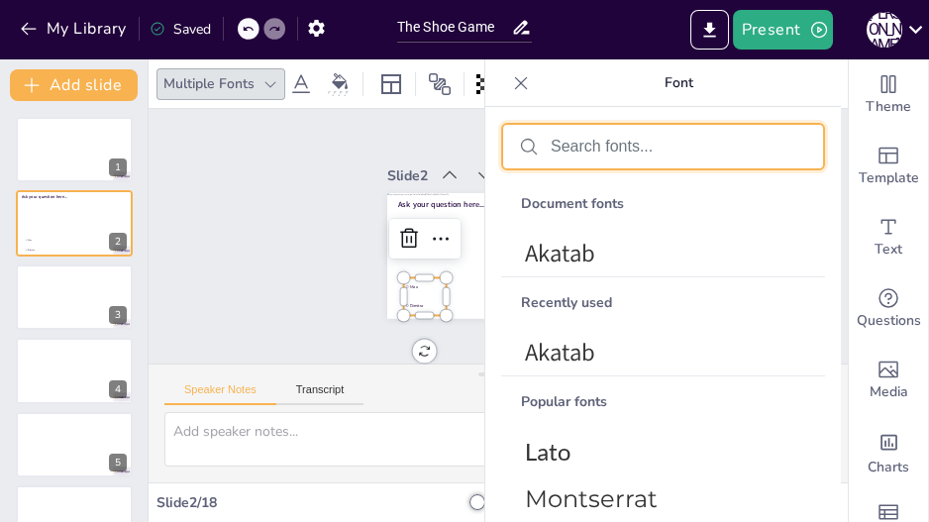
click at [561, 148] on input "text" at bounding box center [678, 147] width 256 height 18
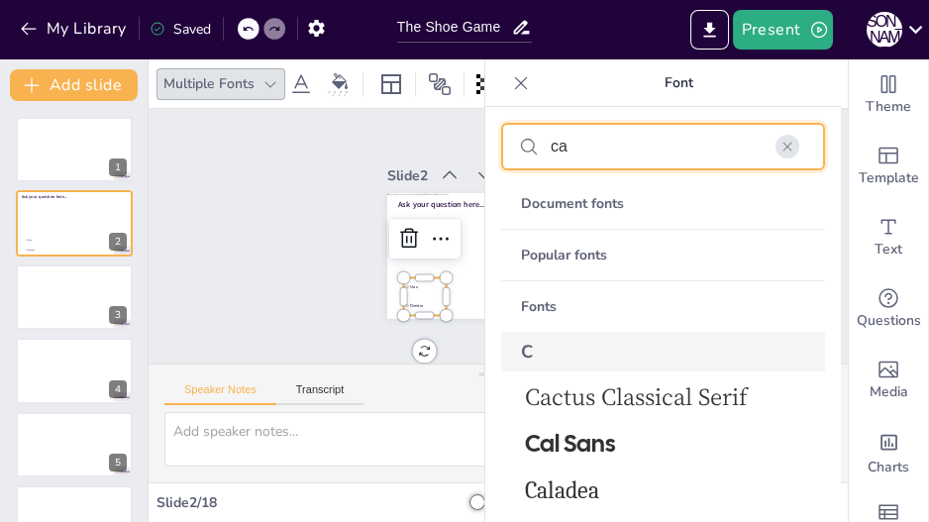
type input "c"
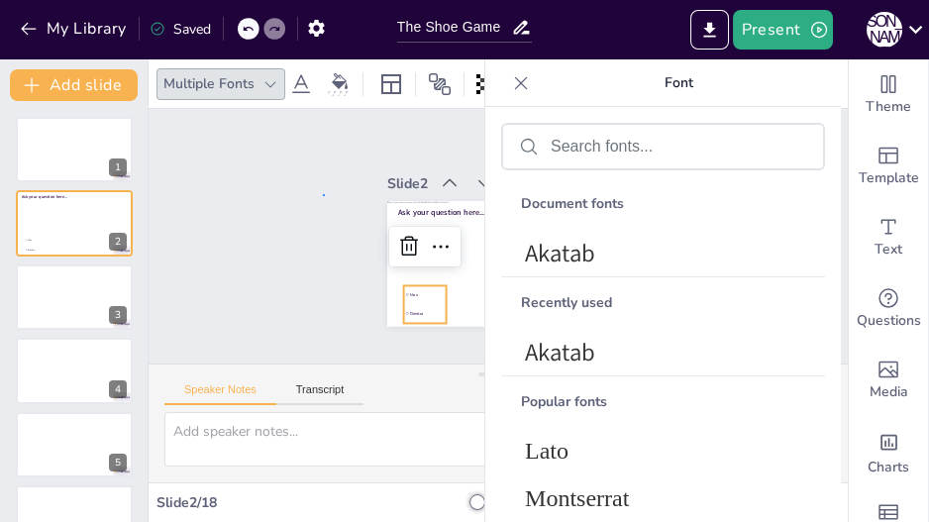
scroll to position [0, 0]
click at [332, 181] on div "Slide 1 Slide 2 Ask your question here... Max Dimitra Slide 3 Slide 4 Slide 5 S…" at bounding box center [499, 236] width 334 height 181
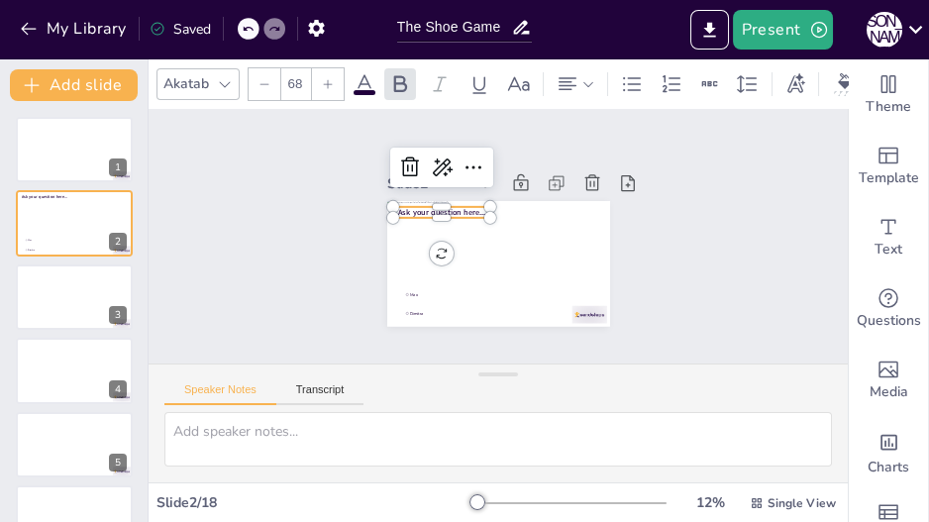
click at [409, 208] on span "Ask your question here..." at bounding box center [441, 212] width 88 height 11
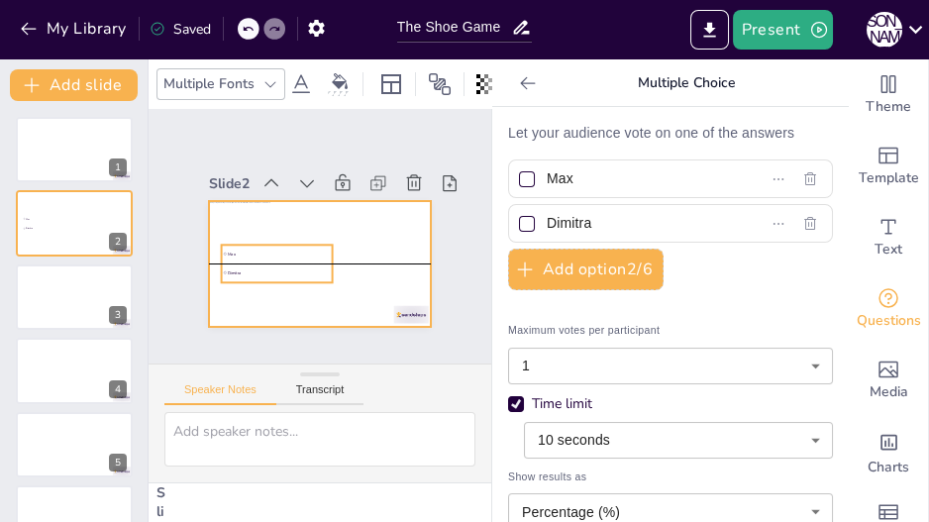
drag, startPoint x: 403, startPoint y: 289, endPoint x: 399, endPoint y: 253, distance: 35.9
click at [399, 201] on div "Max Dimitra" at bounding box center [320, 201] width 223 height 0
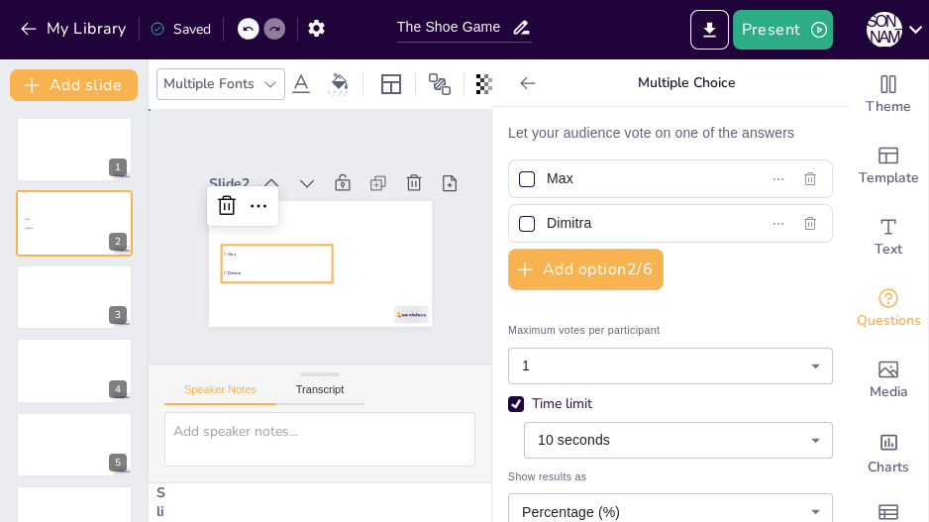
click at [392, 146] on div "Slide 1 Slide 2 Max Dimitra Slide 3 Slide 4 Slide 5 Slide 6 Slide 7 Slide 8 Sli…" at bounding box center [320, 236] width 223 height 181
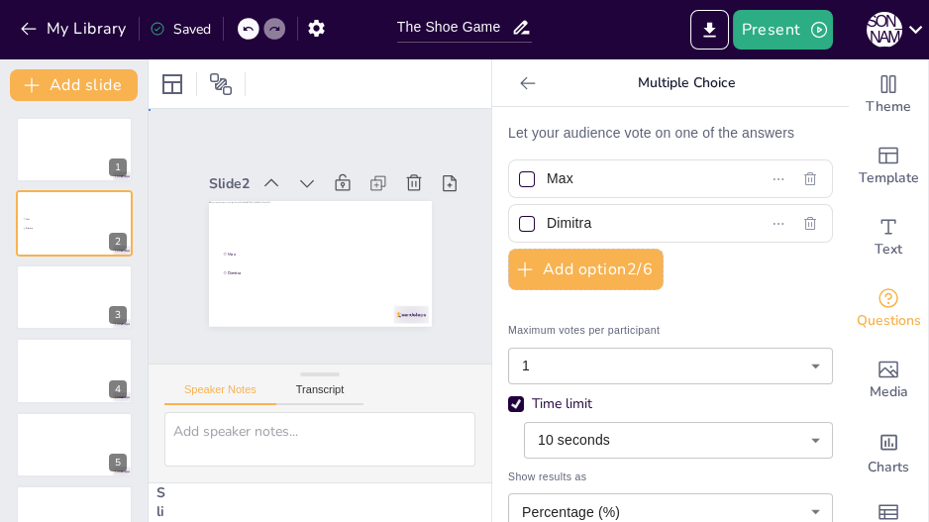
click at [155, 298] on div "Slide 1 Slide 2 Max Dimitra Slide 3 Slide 4 Slide 5 Slide 6 Slide 7 Slide 8 Sli…" at bounding box center [320, 236] width 334 height 181
click at [518, 88] on icon at bounding box center [528, 83] width 20 height 20
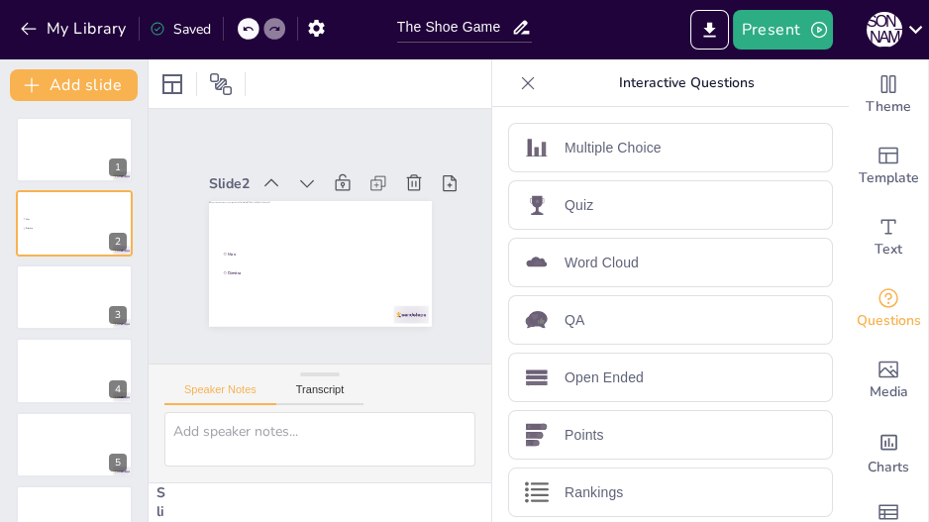
click at [518, 88] on icon at bounding box center [528, 83] width 20 height 20
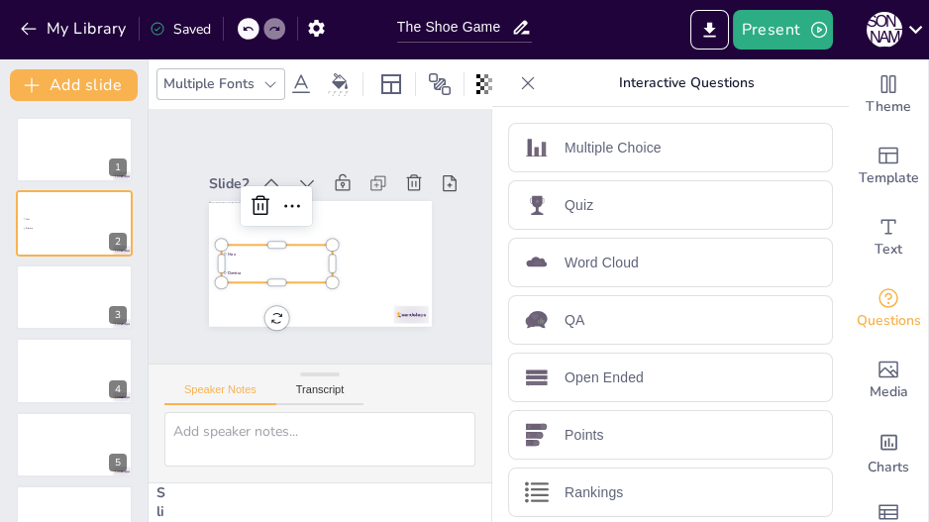
click at [418, 201] on div "Max Dimitra" at bounding box center [320, 201] width 223 height 0
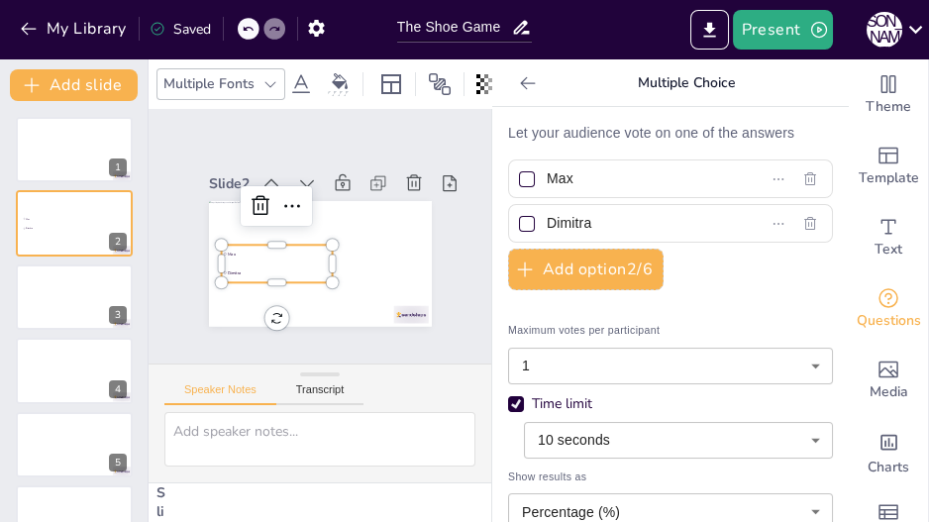
click at [518, 83] on icon at bounding box center [528, 83] width 20 height 20
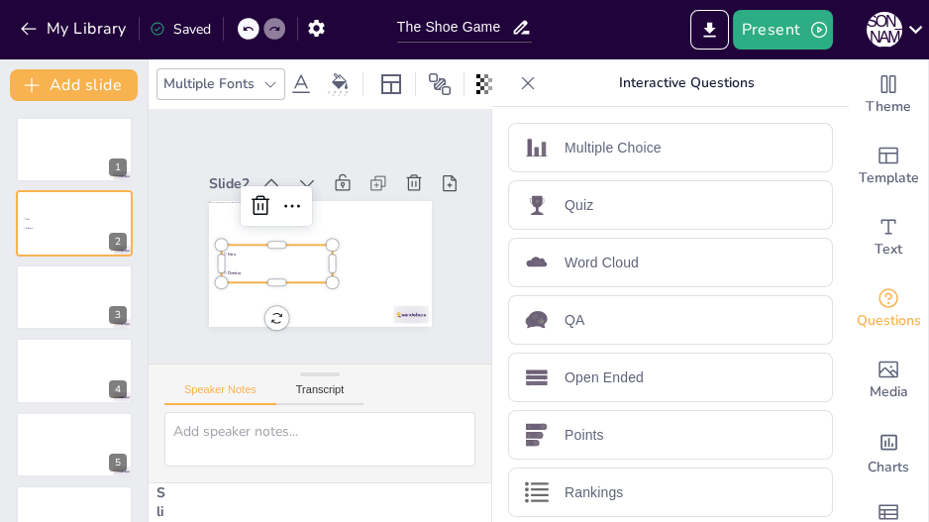
click at [522, 83] on icon at bounding box center [528, 82] width 13 height 13
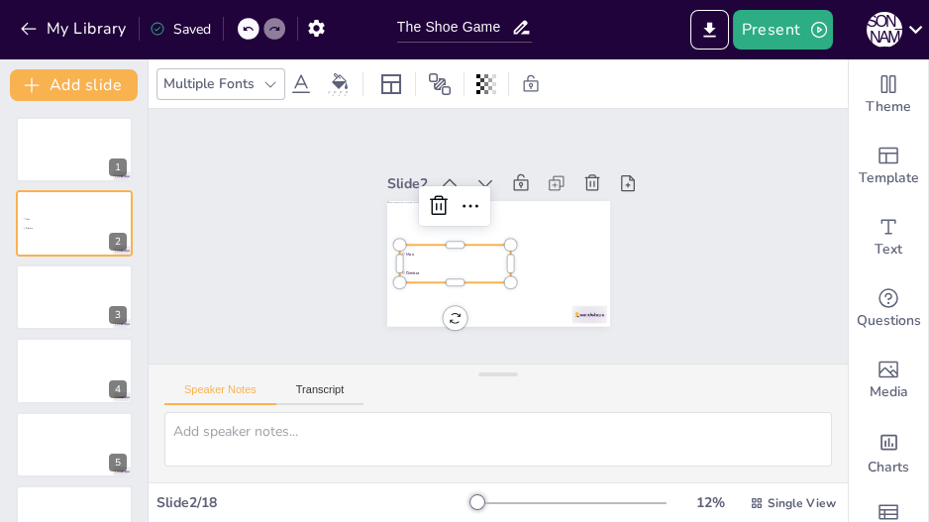
click at [405, 251] on span "Max" at bounding box center [456, 254] width 103 height 6
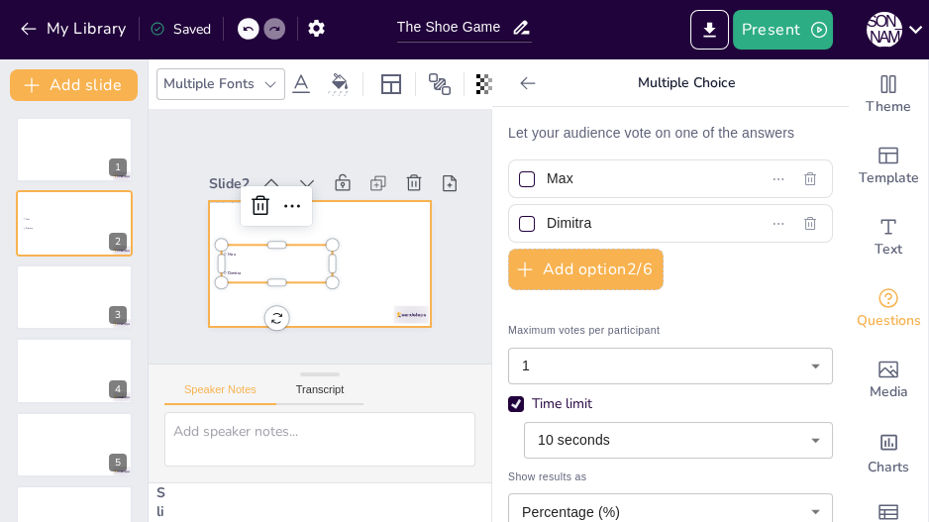
click at [395, 201] on div "Max Dimitra" at bounding box center [320, 201] width 223 height 0
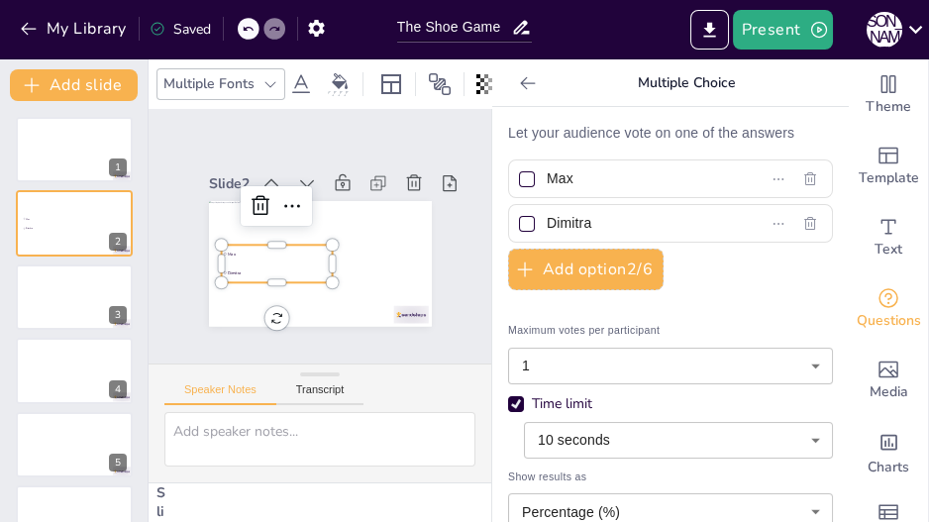
click at [521, 86] on icon at bounding box center [528, 83] width 20 height 20
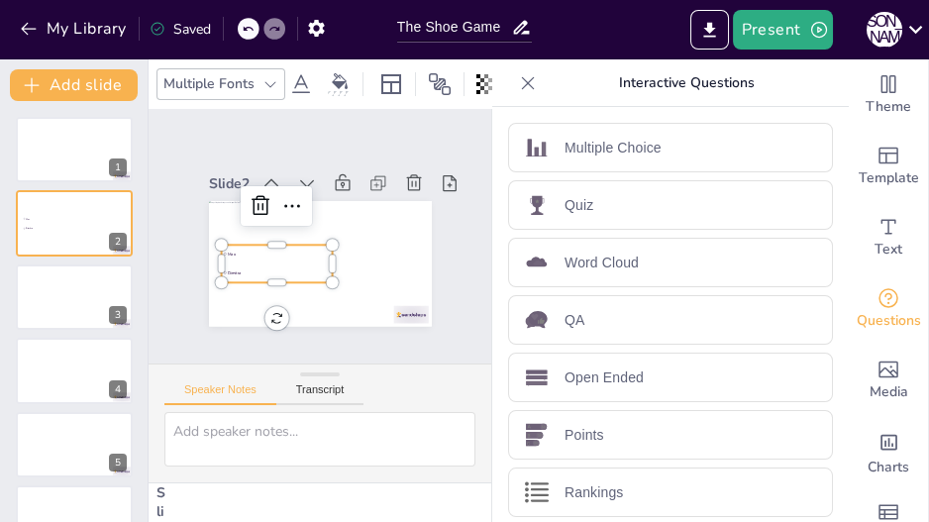
click at [522, 86] on icon at bounding box center [528, 82] width 13 height 13
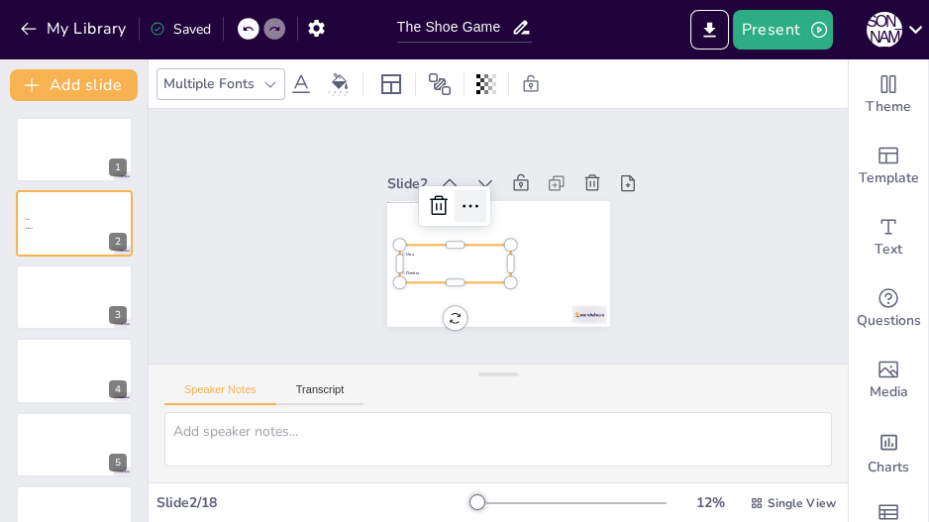
click at [459, 203] on icon at bounding box center [470, 206] width 24 height 24
click at [259, 276] on div "Slide 1 Slide 2 Max Dimitra Slide 3 Slide 4 Slide 5 Slide 6 Slide 7 Slide 8 Sli…" at bounding box center [497, 236] width 699 height 254
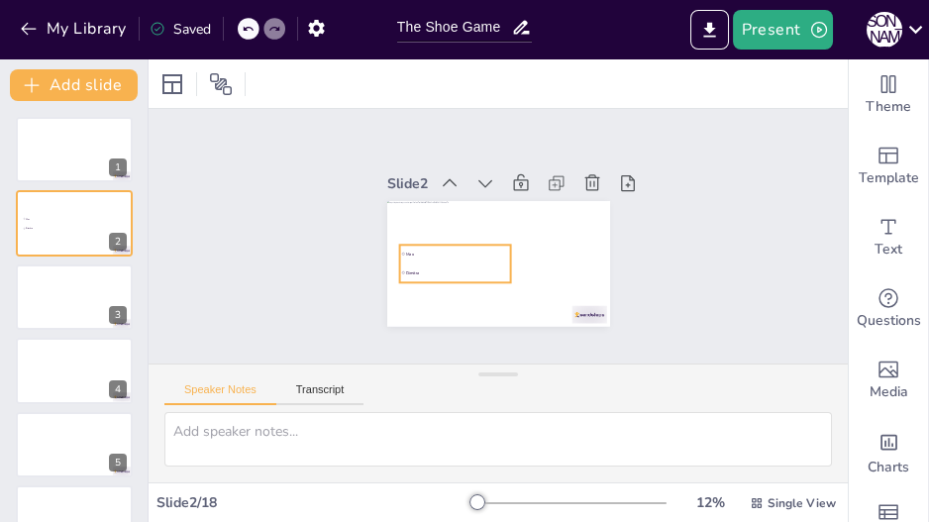
click at [414, 201] on div "Max Dimitra" at bounding box center [498, 201] width 223 height 0
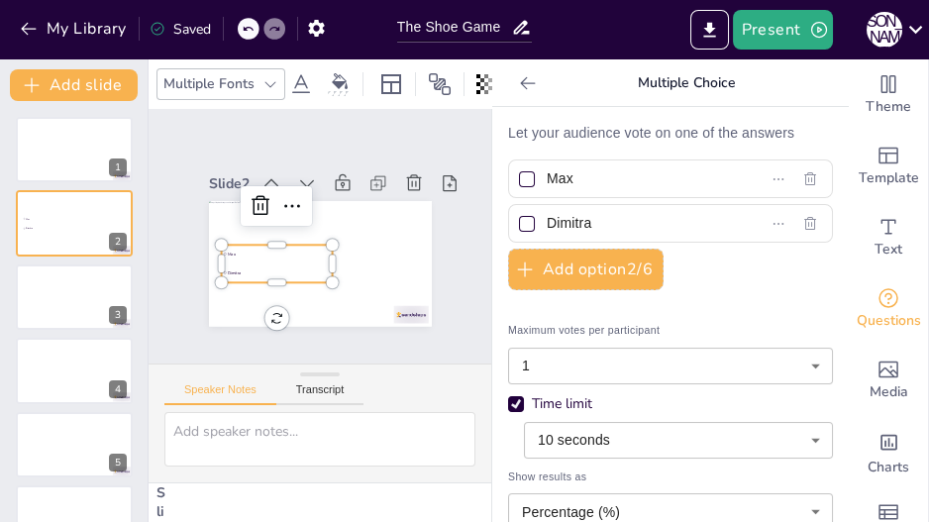
click at [299, 79] on icon at bounding box center [301, 84] width 24 height 24
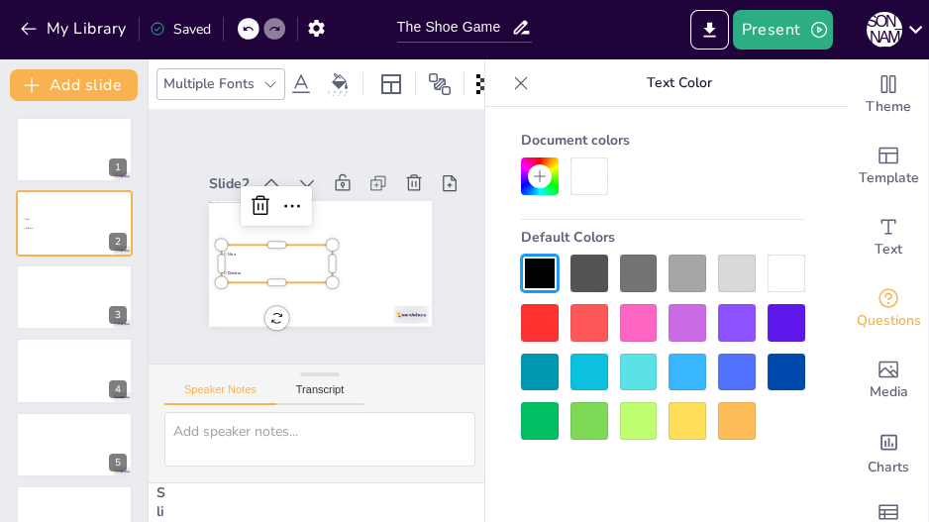
click at [789, 376] on div at bounding box center [786, 372] width 38 height 38
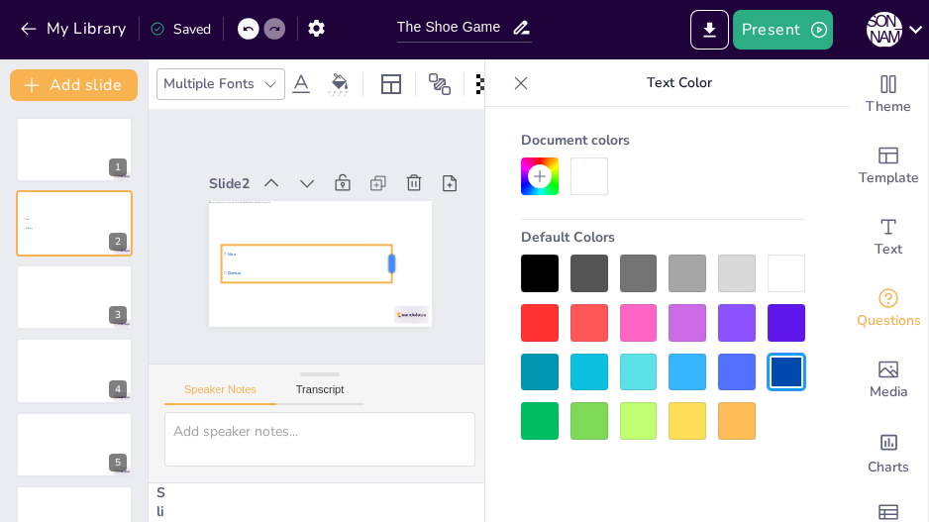
drag, startPoint x: 328, startPoint y: 248, endPoint x: 387, endPoint y: 241, distance: 59.9
click at [387, 241] on div "Max Dimitra" at bounding box center [320, 264] width 223 height 126
drag, startPoint x: 301, startPoint y: 273, endPoint x: 302, endPoint y: 254, distance: 18.8
click at [302, 265] on div at bounding box center [306, 273] width 170 height 16
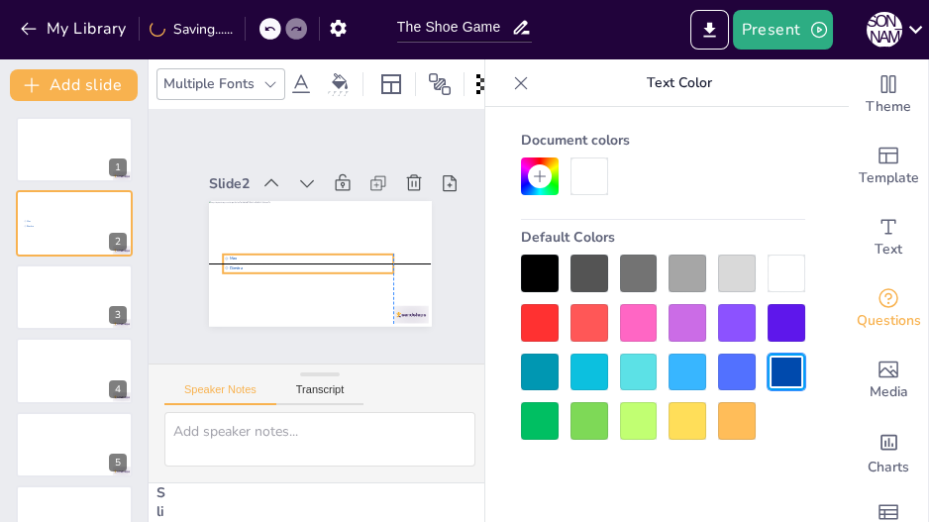
click at [274, 256] on span "Max" at bounding box center [310, 259] width 162 height 6
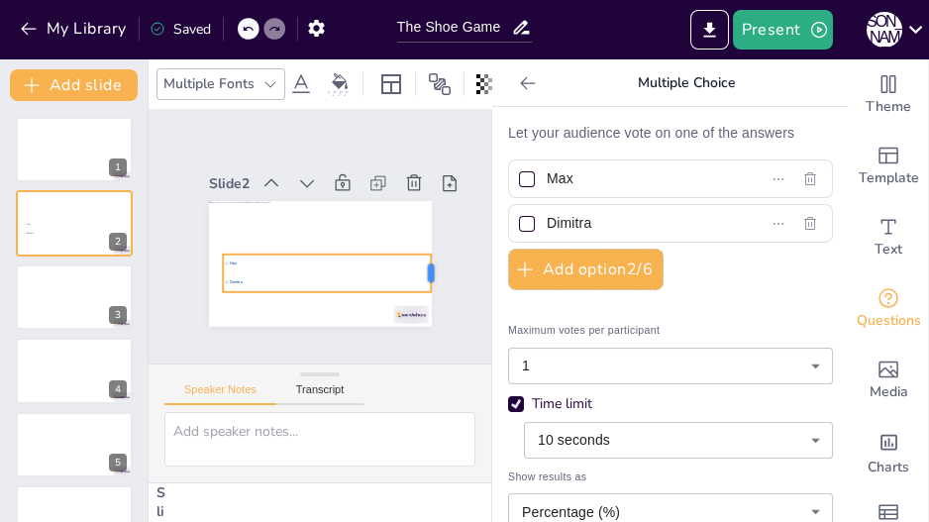
drag, startPoint x: 331, startPoint y: 262, endPoint x: 428, endPoint y: 259, distance: 97.1
click at [431, 259] on div at bounding box center [439, 273] width 16 height 38
drag, startPoint x: 324, startPoint y: 283, endPoint x: 329, endPoint y: 259, distance: 24.3
click at [329, 268] on div at bounding box center [327, 276] width 208 height 16
click at [322, 276] on div at bounding box center [327, 284] width 208 height 16
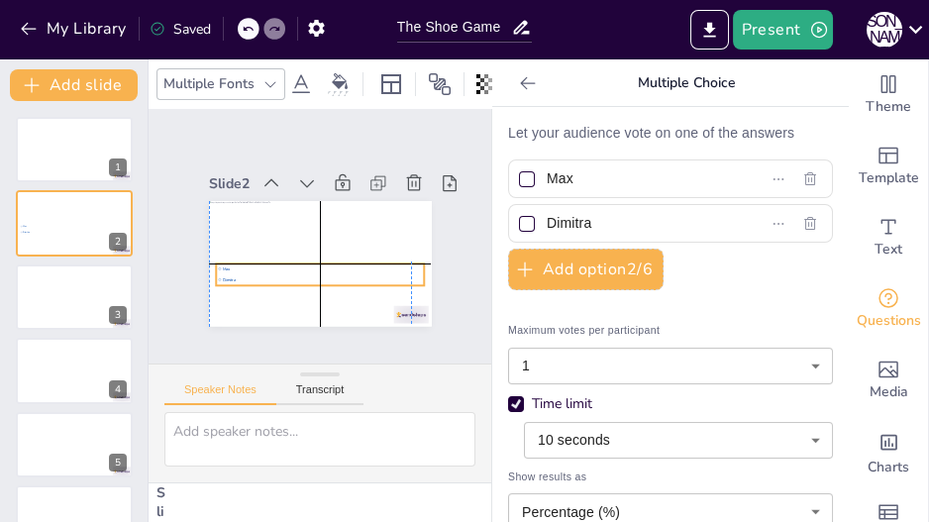
drag, startPoint x: 378, startPoint y: 246, endPoint x: 364, endPoint y: 252, distance: 15.5
click at [364, 201] on div "Max Dimitra" at bounding box center [320, 201] width 223 height 0
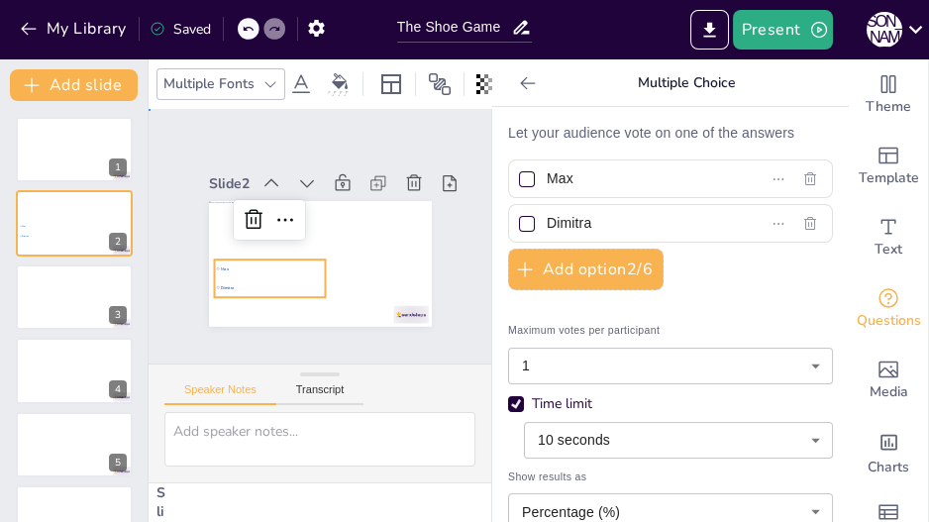
click at [174, 254] on div "Slide 1 Slide 2 Max Dimitra Slide 3 Slide 4 Slide 5 Slide 6 Slide 7 Slide 8 Sli…" at bounding box center [320, 236] width 334 height 181
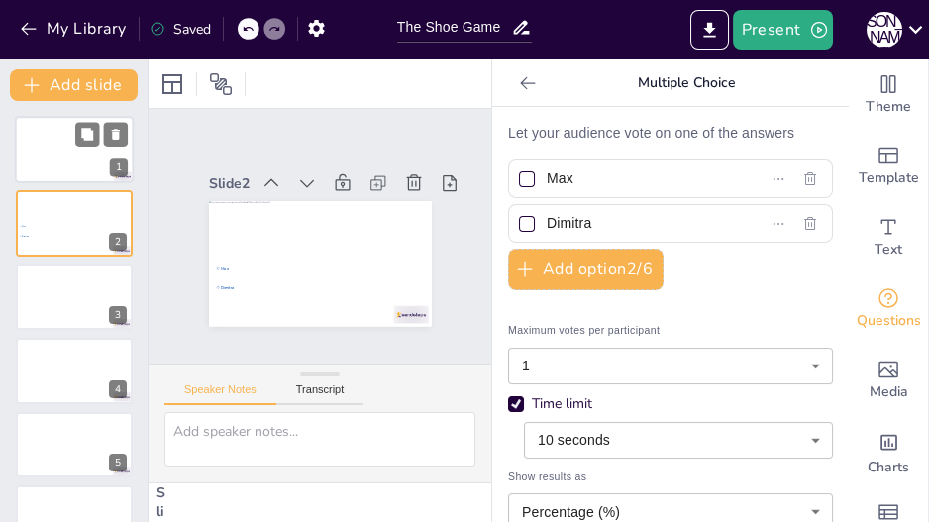
click at [29, 148] on div at bounding box center [74, 149] width 119 height 67
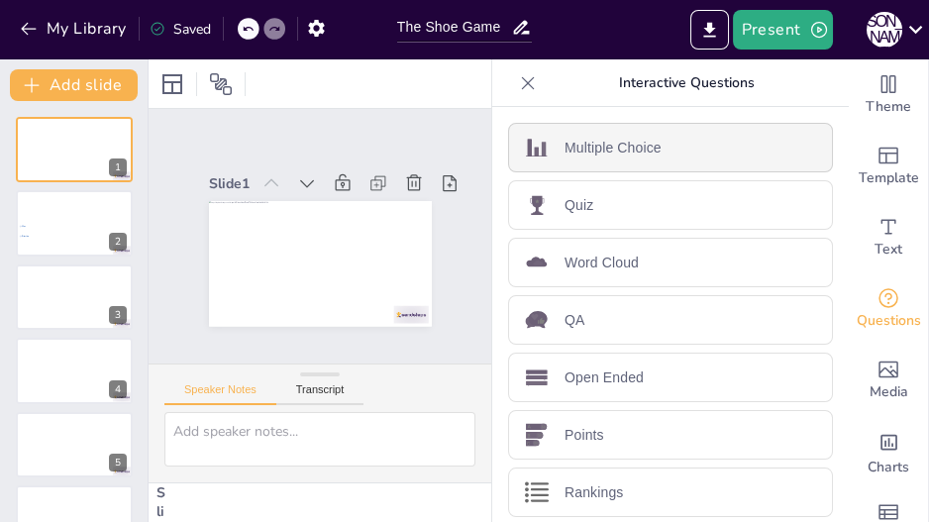
click at [592, 152] on p "Multiple Choice" at bounding box center [612, 148] width 97 height 21
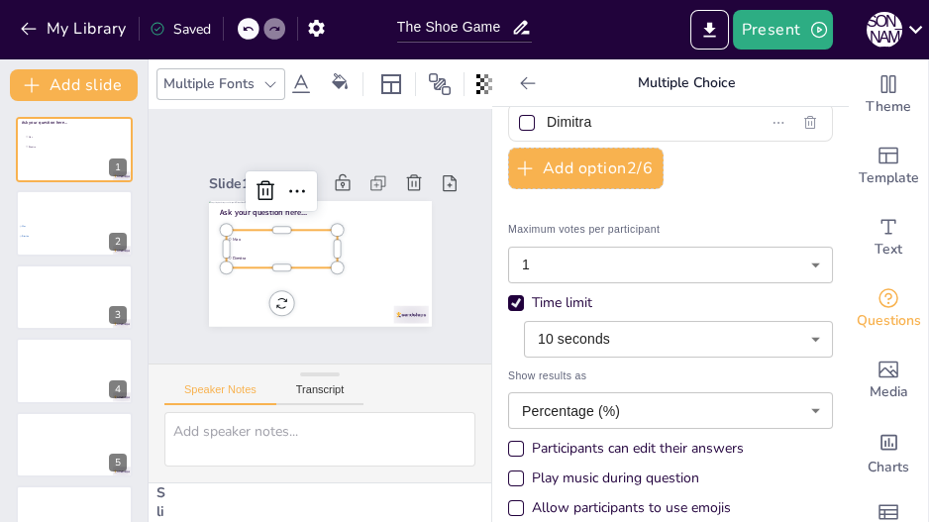
scroll to position [107, 0]
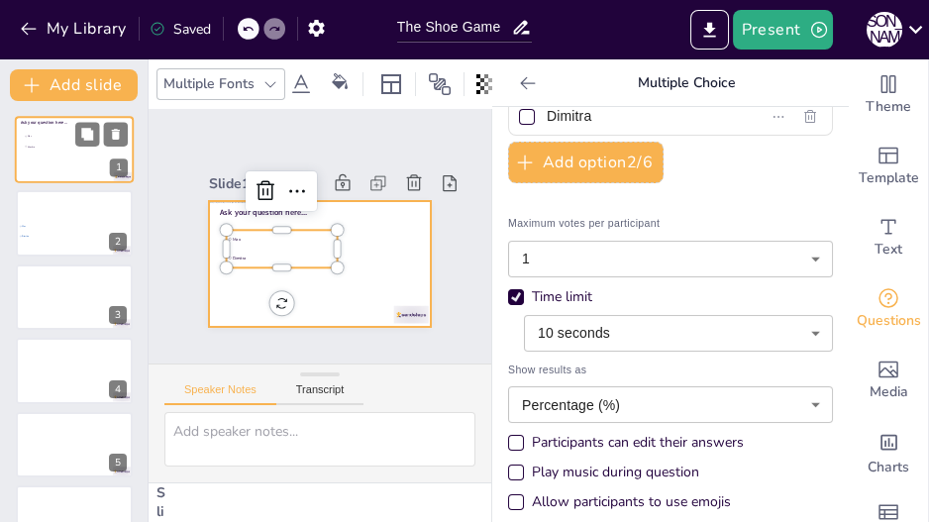
click at [41, 158] on div at bounding box center [74, 149] width 119 height 67
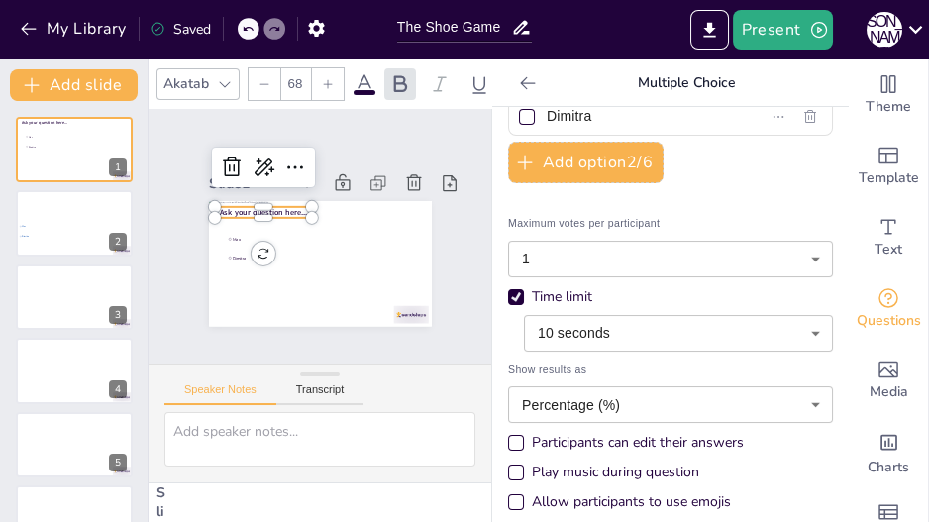
click at [228, 207] on span "Ask your question here..." at bounding box center [263, 212] width 88 height 11
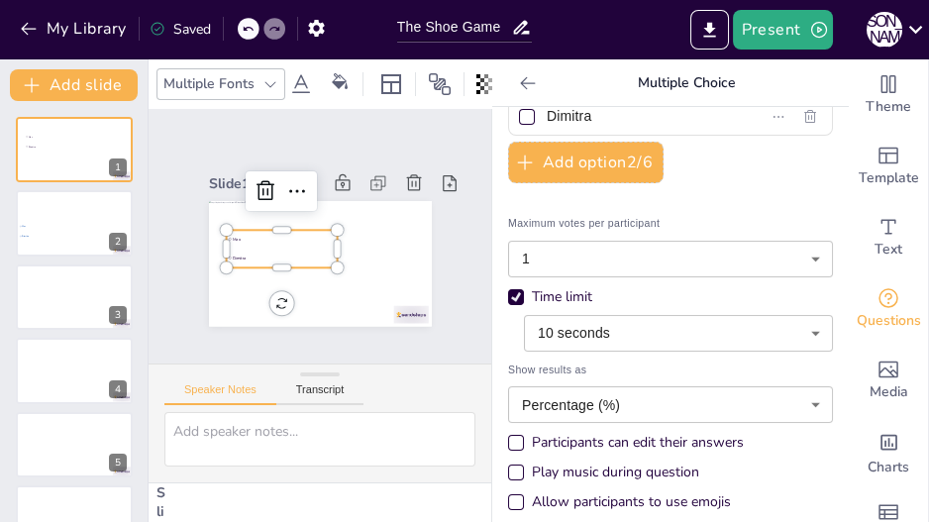
click at [242, 254] on li "Dimitra" at bounding box center [281, 257] width 111 height 18
click at [433, 79] on icon at bounding box center [440, 84] width 22 height 22
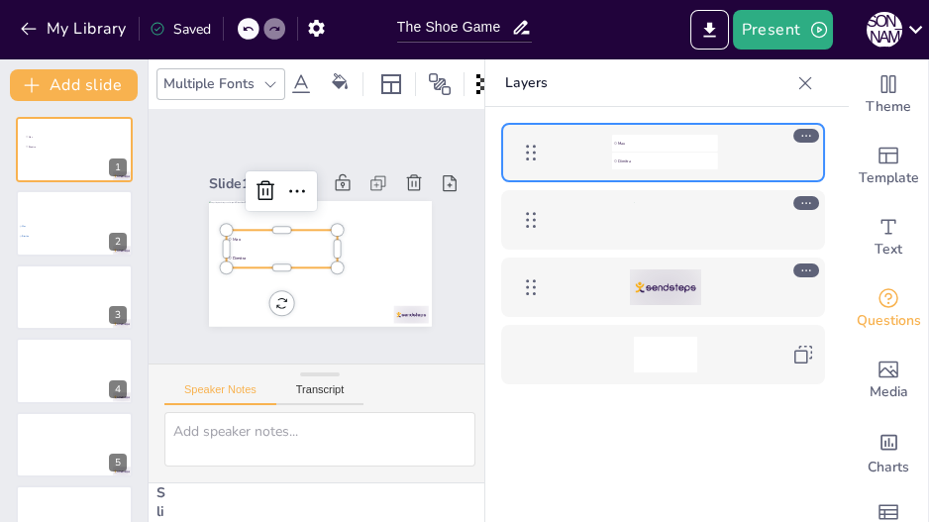
click at [631, 215] on div at bounding box center [664, 220] width 229 height 36
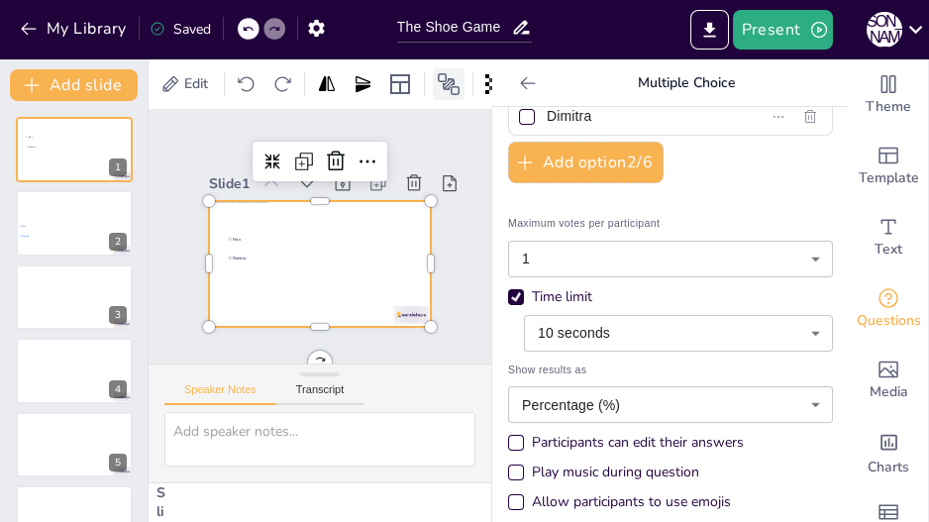
click at [449, 72] on icon at bounding box center [449, 84] width 24 height 24
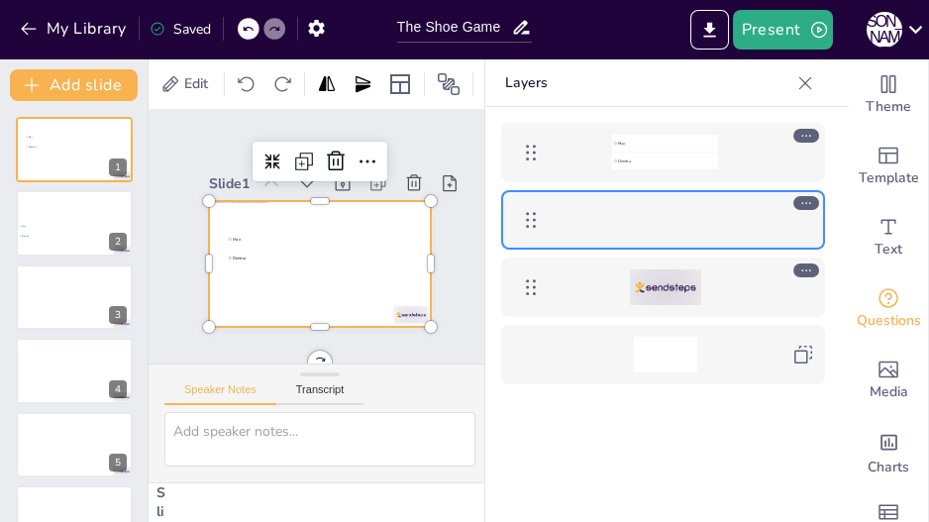
click at [597, 161] on div "Max Dimitra" at bounding box center [664, 153] width 229 height 36
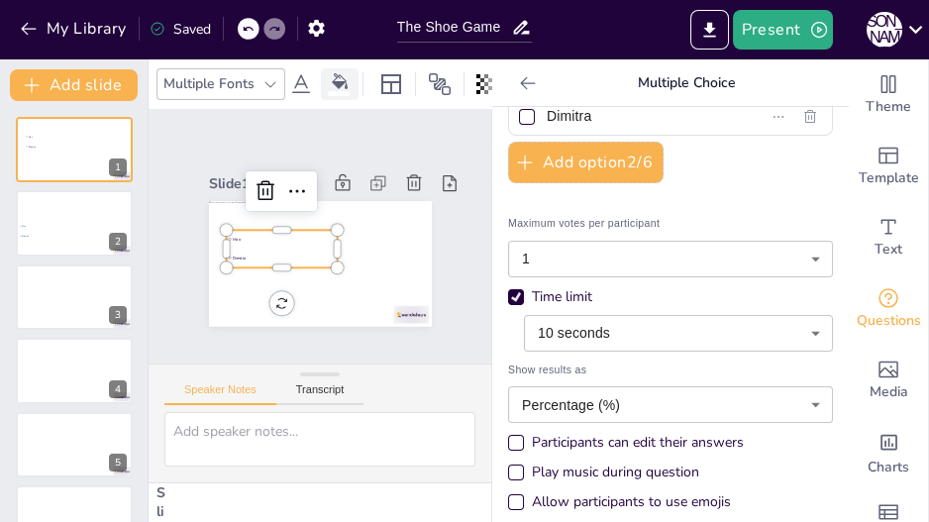
click at [339, 74] on icon at bounding box center [340, 81] width 16 height 16
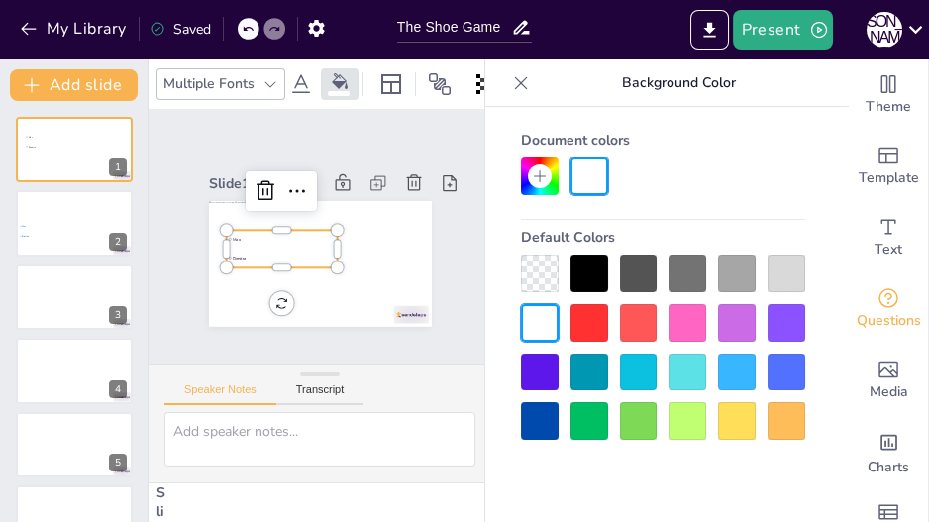
click at [541, 260] on div at bounding box center [540, 273] width 38 height 38
click at [302, 72] on icon at bounding box center [301, 84] width 24 height 24
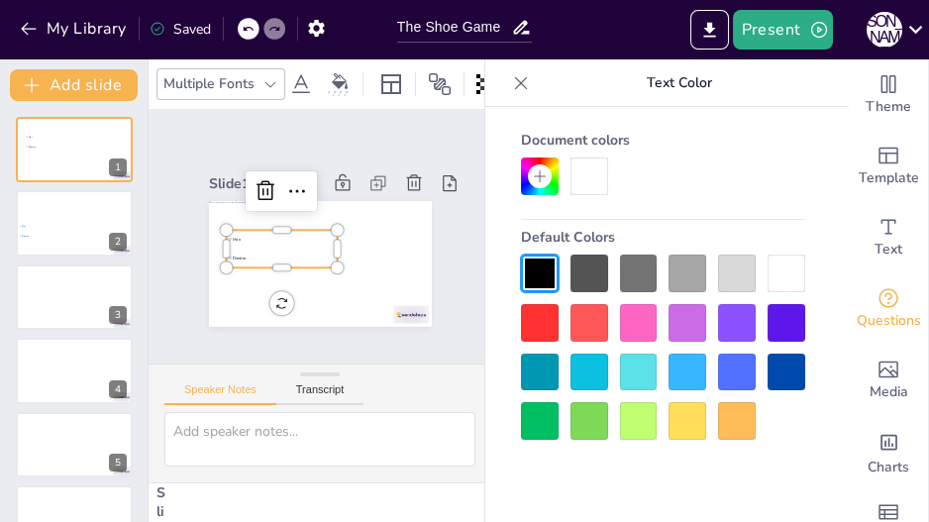
click at [785, 375] on div at bounding box center [786, 372] width 38 height 38
click at [285, 134] on div "Slide 1 Max Dimitra Slide 2 Max Dimitra Slide 3 Slide 4 Slide 5 Slide 6 Slide 7…" at bounding box center [319, 236] width 343 height 254
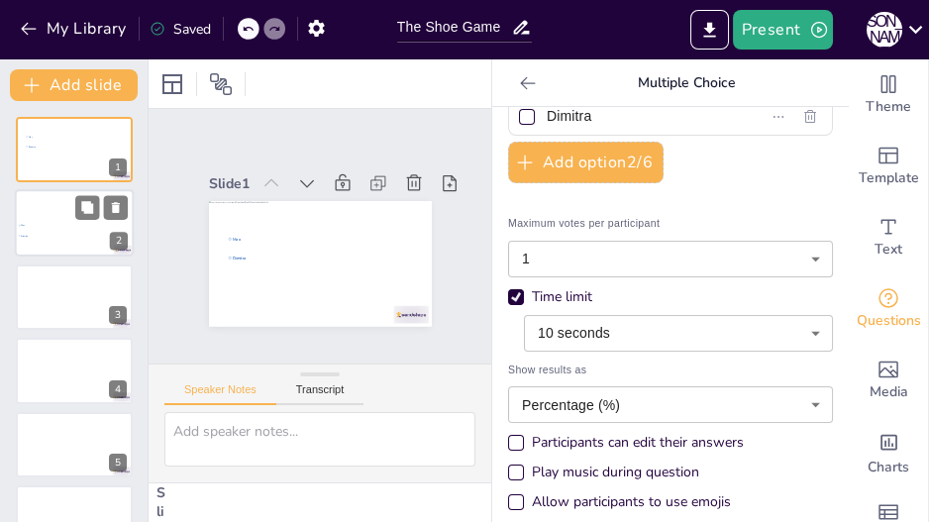
click at [50, 220] on div at bounding box center [74, 223] width 119 height 67
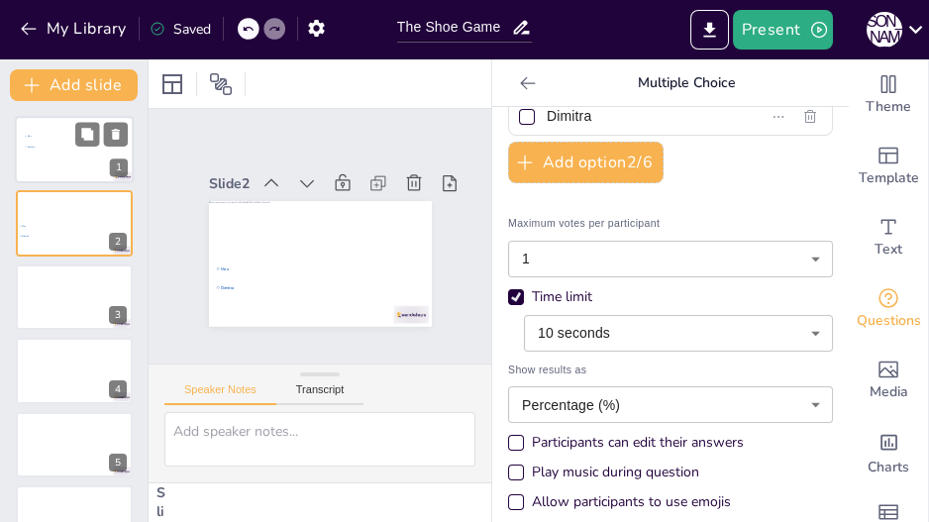
click at [49, 153] on div at bounding box center [74, 149] width 119 height 67
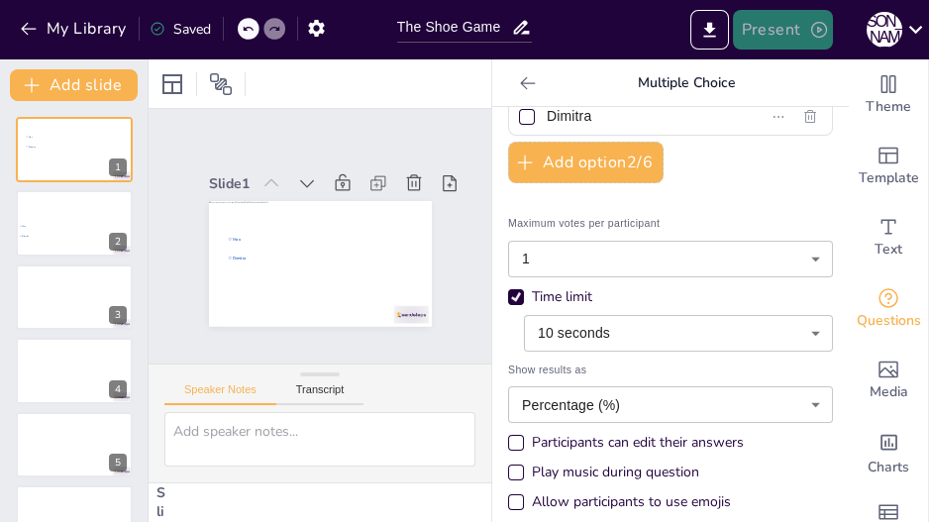
click at [771, 35] on button "Present" at bounding box center [782, 30] width 99 height 40
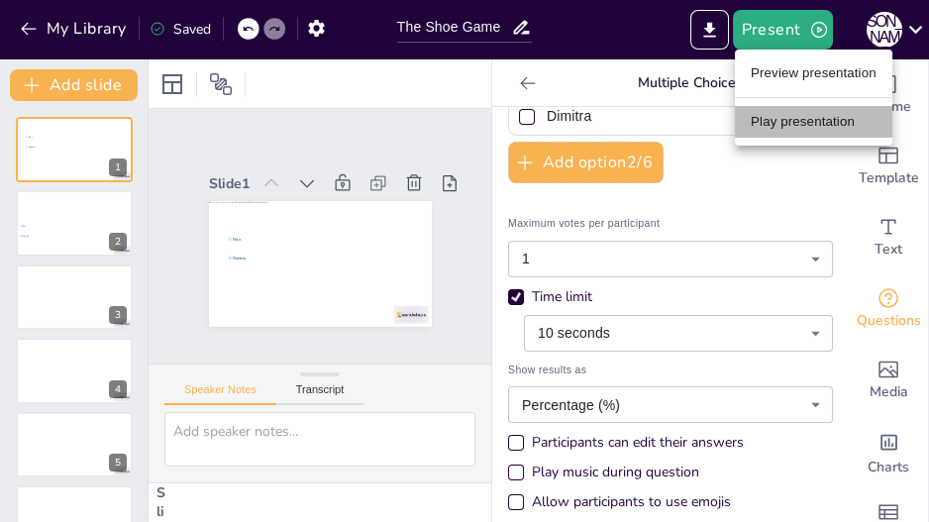
click at [787, 124] on li "Play presentation" at bounding box center [813, 122] width 157 height 32
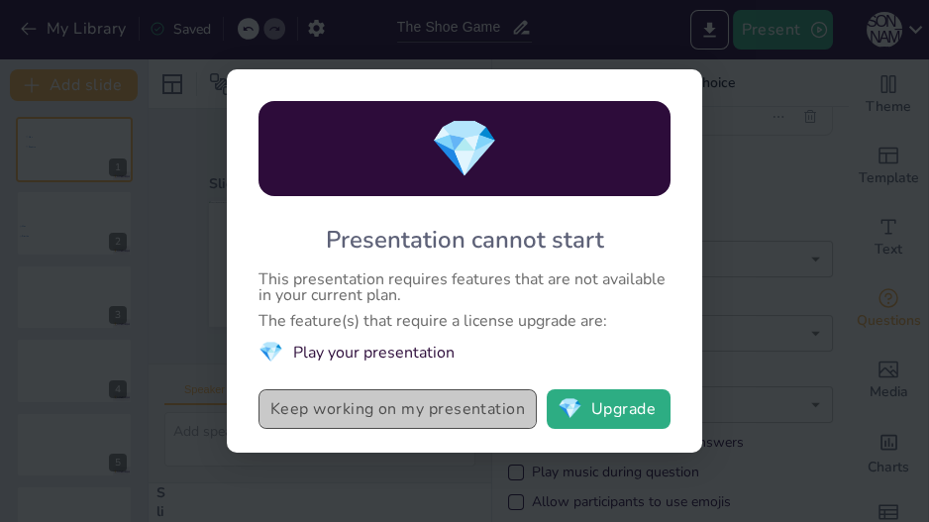
click at [482, 398] on button "Keep working on my presentation" at bounding box center [397, 409] width 278 height 40
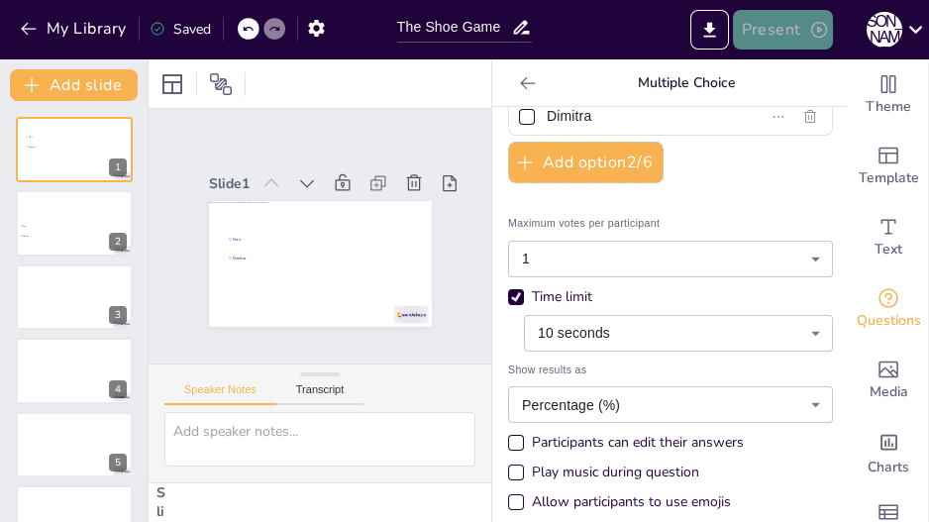
click at [756, 42] on button "Present" at bounding box center [782, 30] width 99 height 40
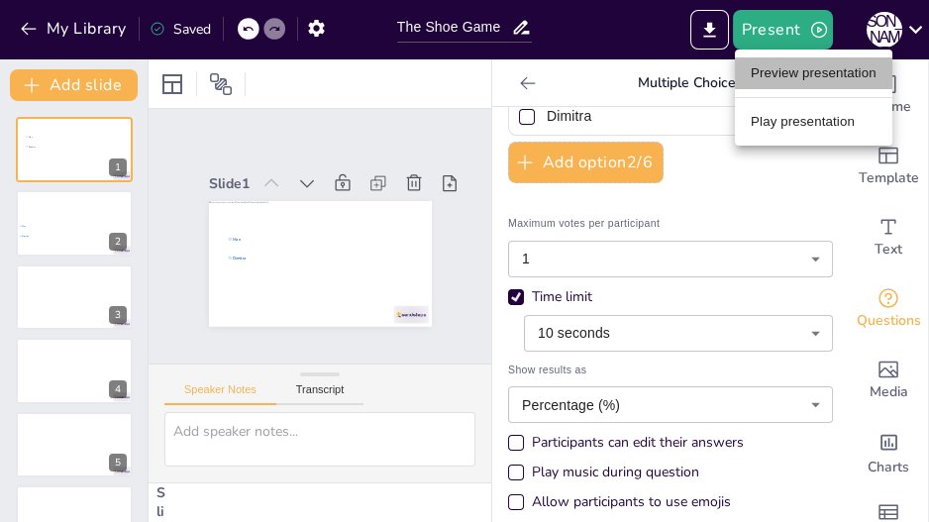
click at [777, 70] on li "Preview presentation" at bounding box center [813, 73] width 157 height 32
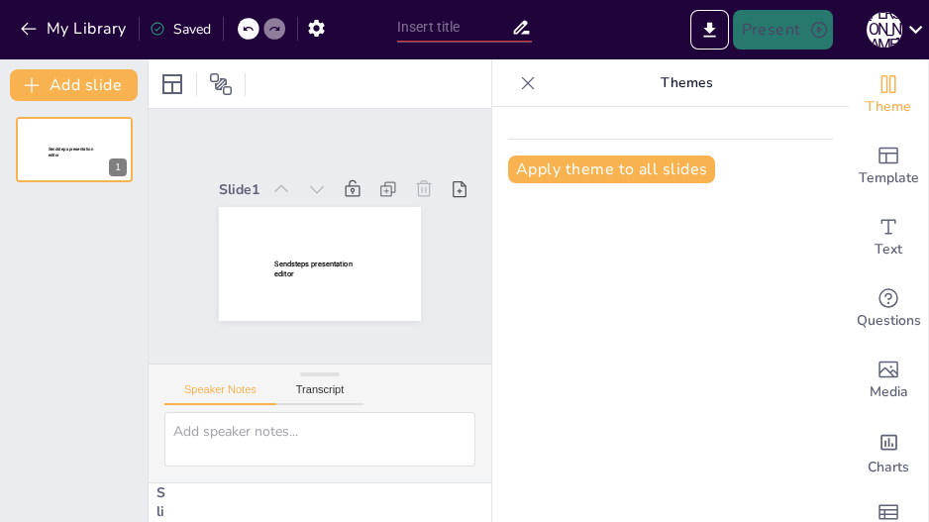
type input "The Shoe Game"
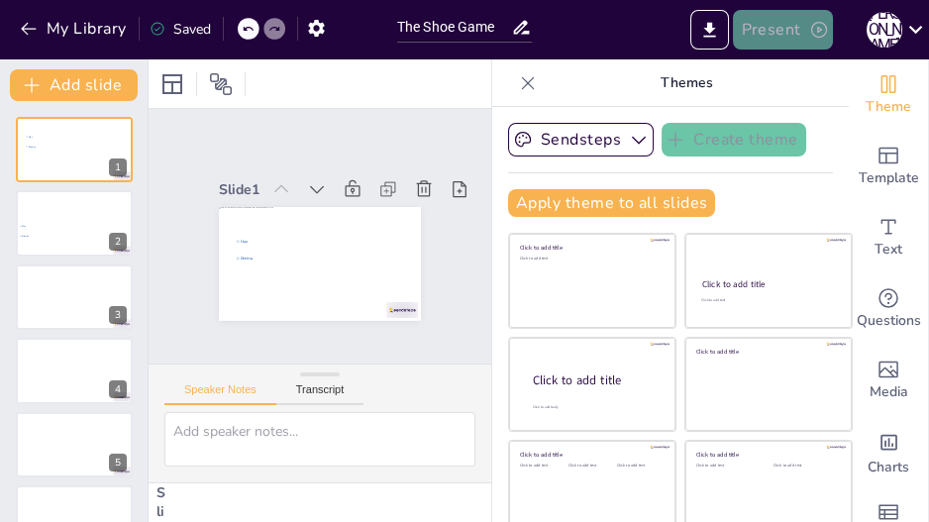
click at [777, 32] on button "Present" at bounding box center [782, 30] width 99 height 40
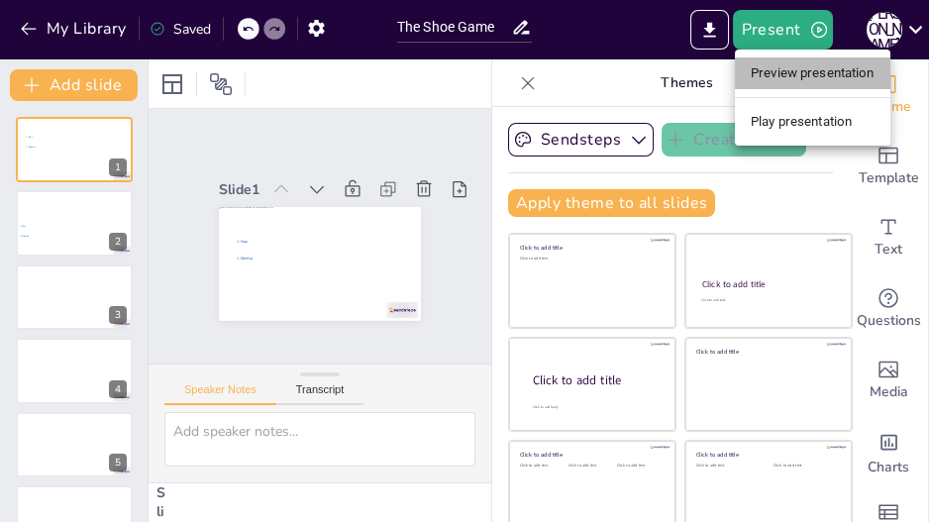
click at [780, 70] on li "Preview presentation" at bounding box center [812, 73] width 155 height 32
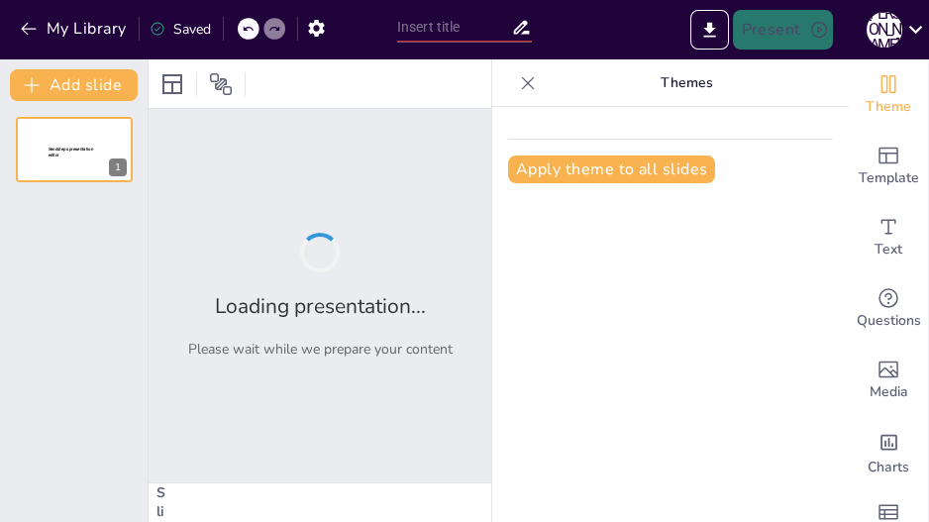
type input "The Shoe Game"
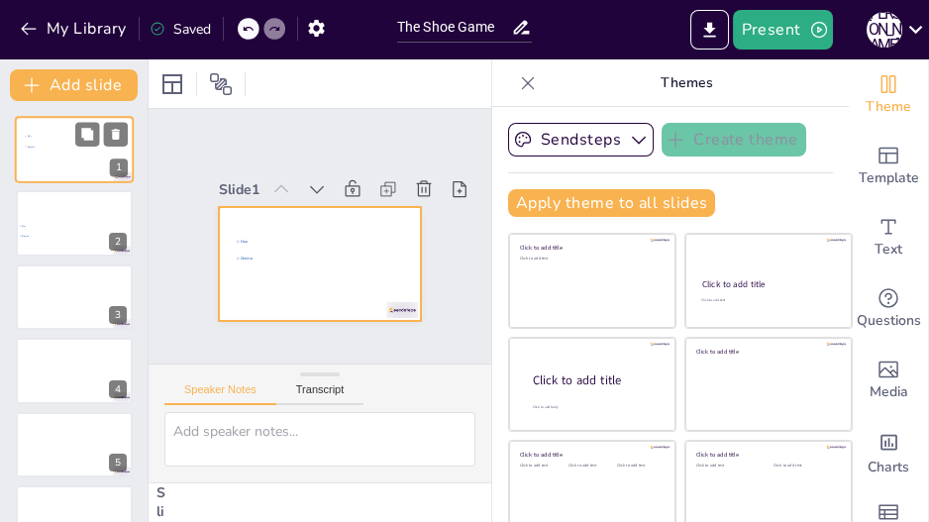
click at [71, 155] on div at bounding box center [74, 149] width 119 height 67
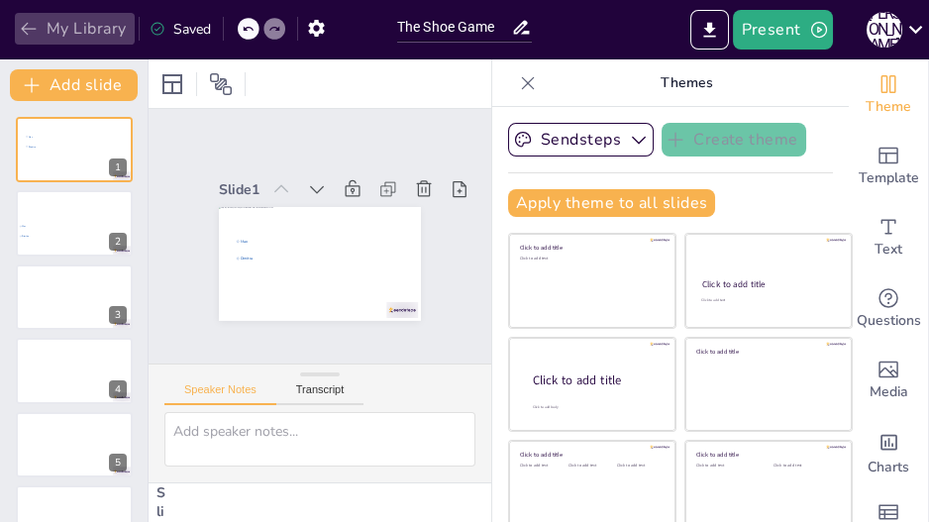
click at [30, 28] on icon "button" at bounding box center [28, 29] width 15 height 13
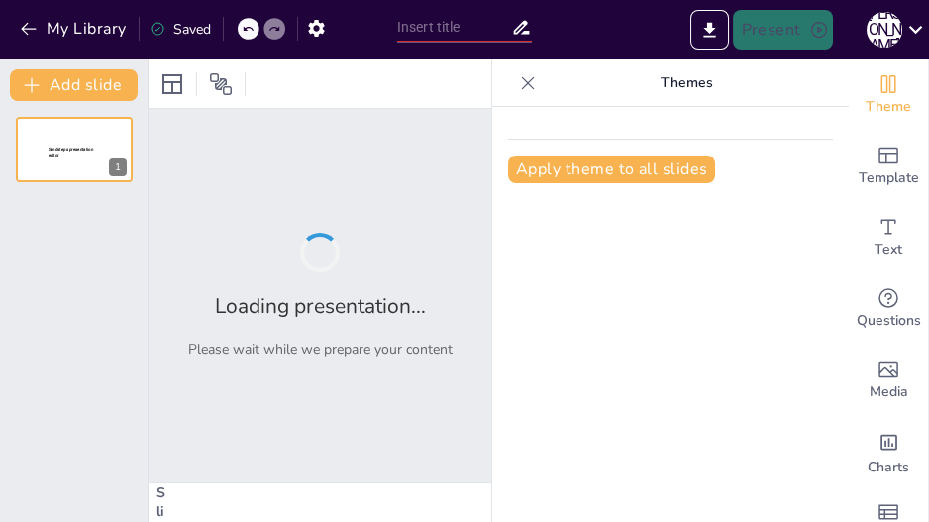
type input "The Shoe Game"
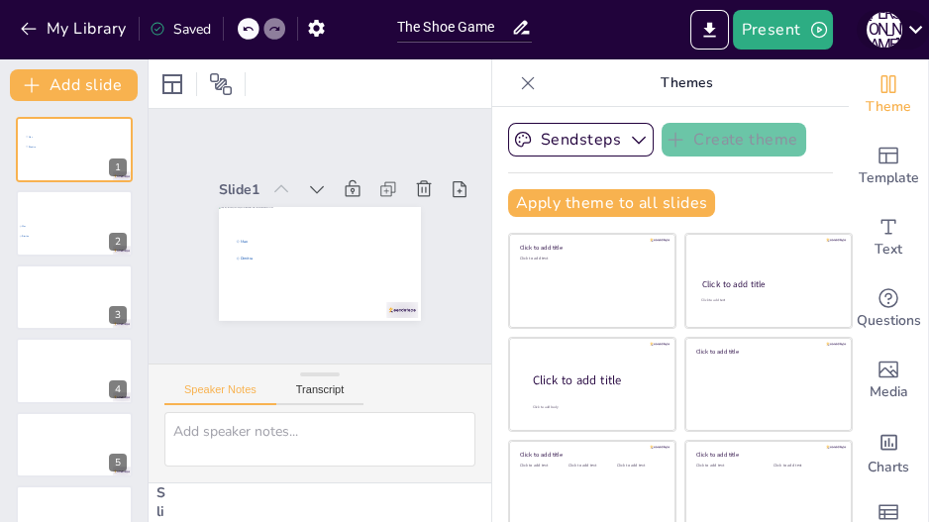
click at [909, 32] on icon at bounding box center [915, 29] width 27 height 27
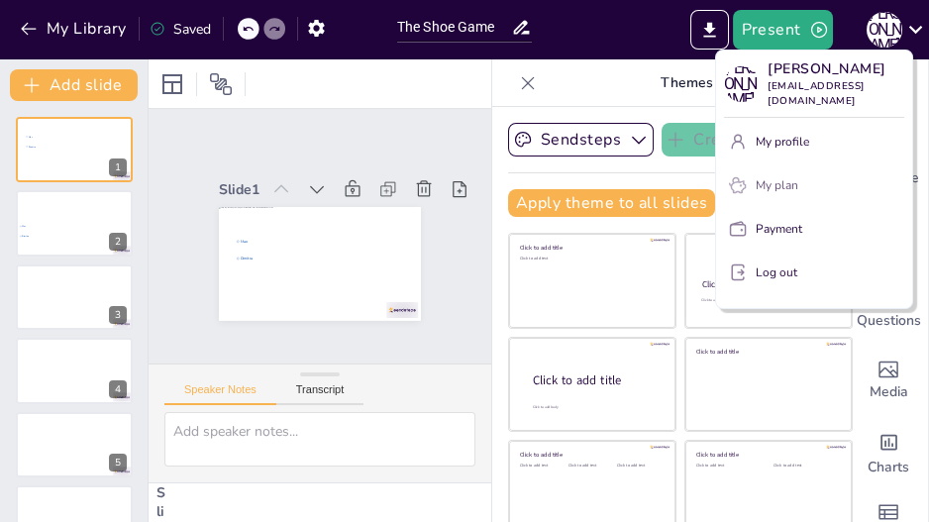
click at [783, 182] on button "My plan" at bounding box center [814, 185] width 180 height 32
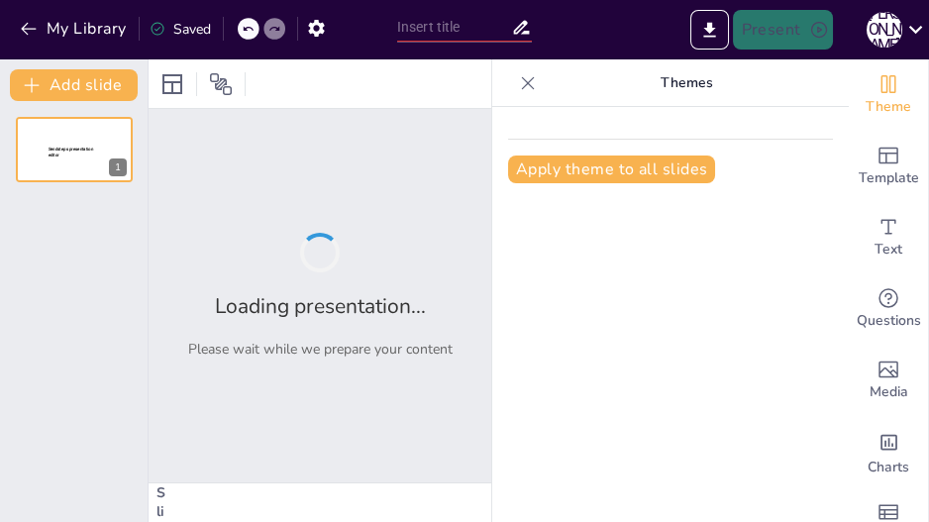
type input "The Shoe Game"
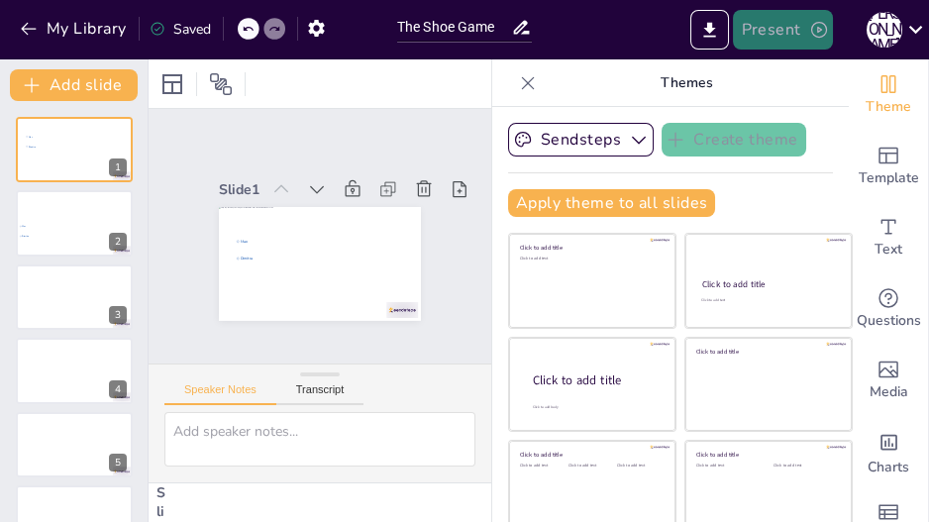
click at [763, 35] on button "Present" at bounding box center [782, 30] width 99 height 40
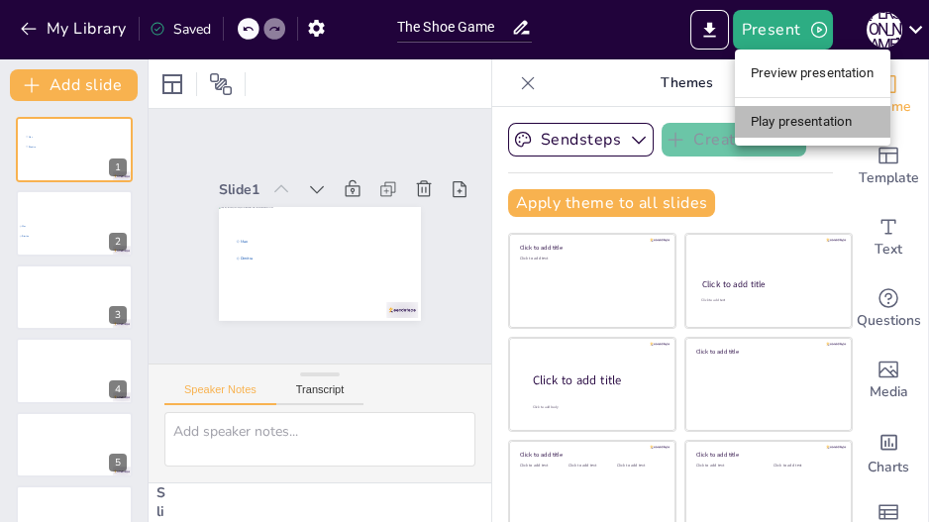
click at [783, 125] on li "Play presentation" at bounding box center [812, 122] width 155 height 32
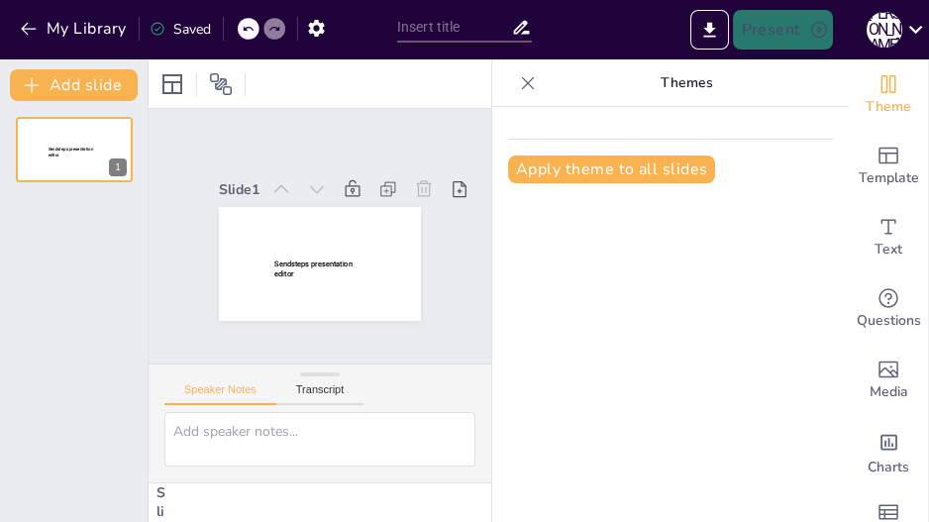
type input "The Shoe Game"
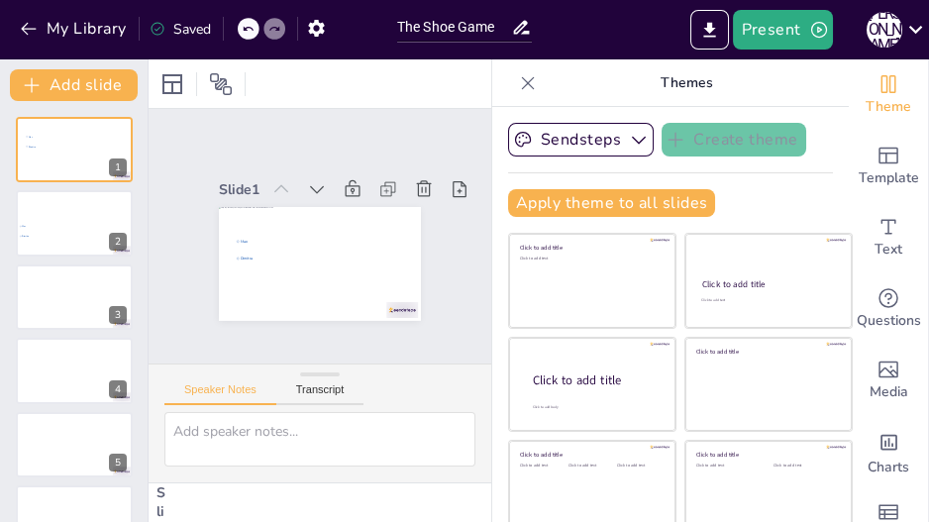
click at [350, 60] on div at bounding box center [319, 83] width 343 height 49
click at [71, 28] on button "My Library" at bounding box center [75, 29] width 120 height 32
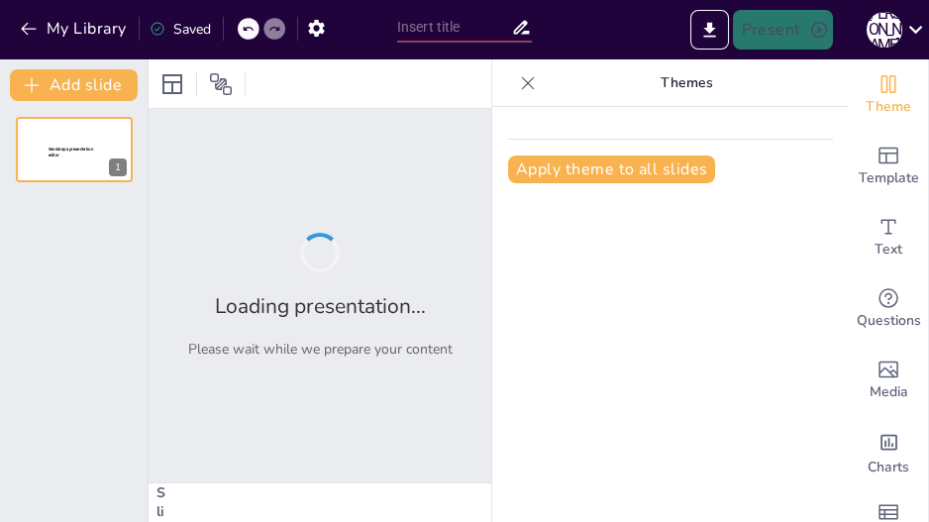
type input "The Shoe Game"
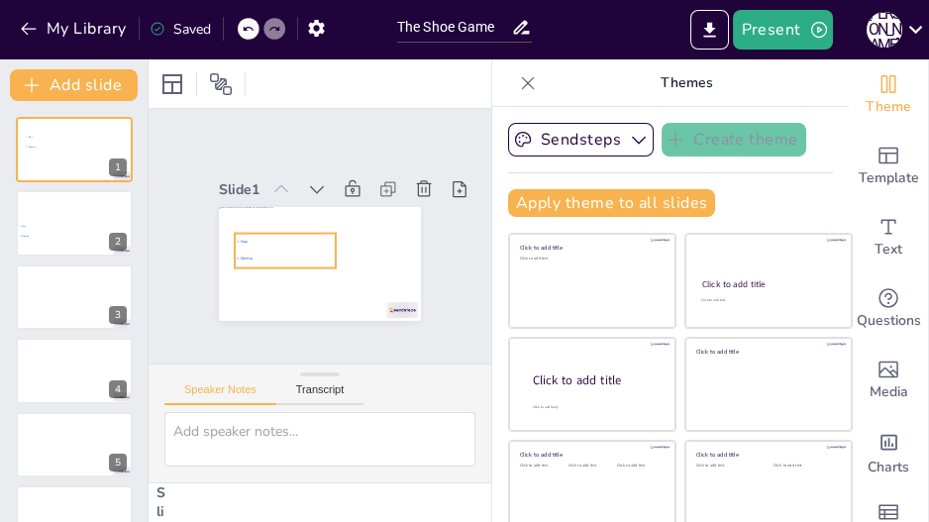
click at [241, 256] on span "Dimitra" at bounding box center [288, 258] width 94 height 5
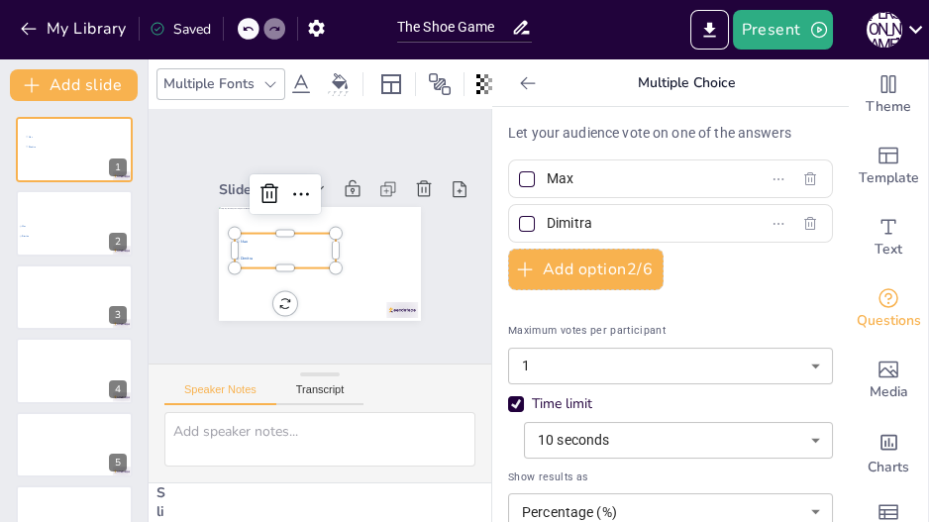
click at [241, 239] on span "Max" at bounding box center [288, 241] width 94 height 5
click at [344, 73] on icon at bounding box center [340, 81] width 16 height 16
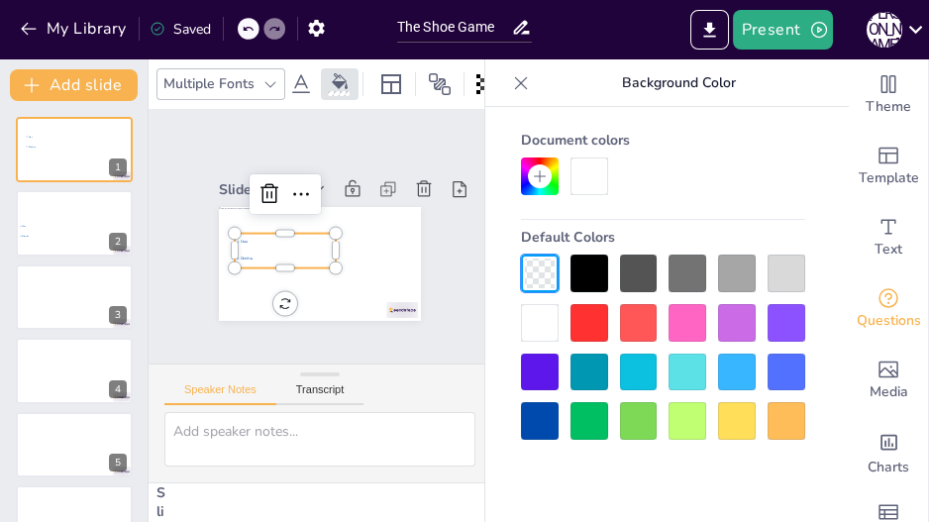
click at [541, 264] on div at bounding box center [540, 273] width 38 height 38
click at [293, 83] on icon at bounding box center [301, 84] width 24 height 24
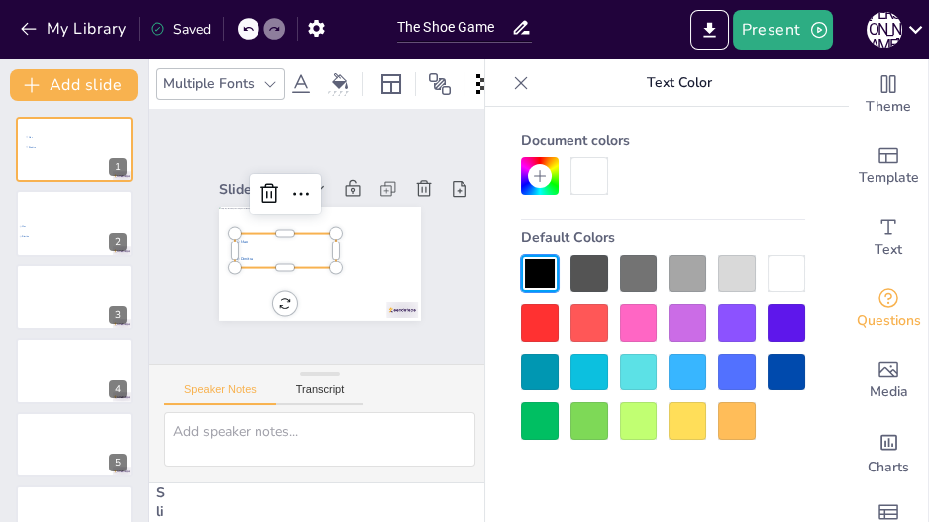
click at [793, 366] on div at bounding box center [786, 372] width 38 height 38
click at [396, 75] on icon at bounding box center [391, 84] width 24 height 24
click at [442, 77] on icon at bounding box center [440, 84] width 22 height 22
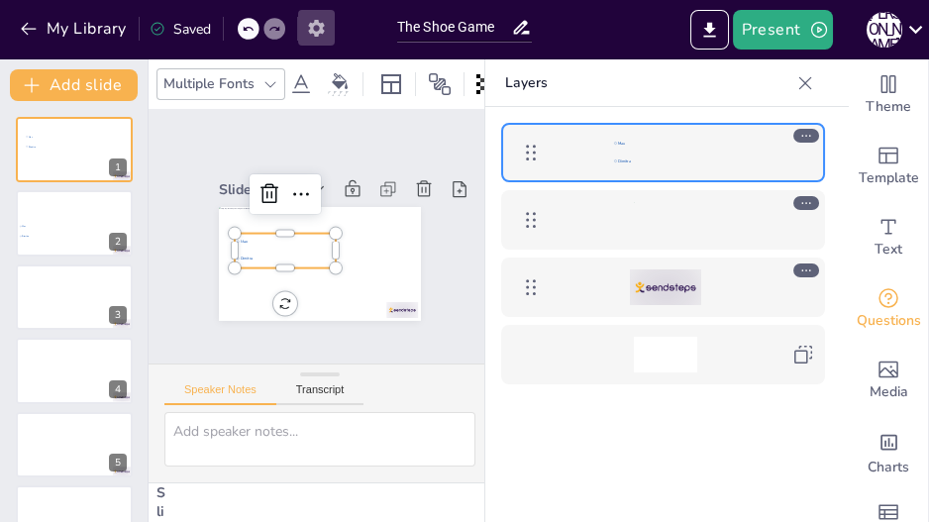
click at [322, 32] on icon "button" at bounding box center [316, 28] width 16 height 17
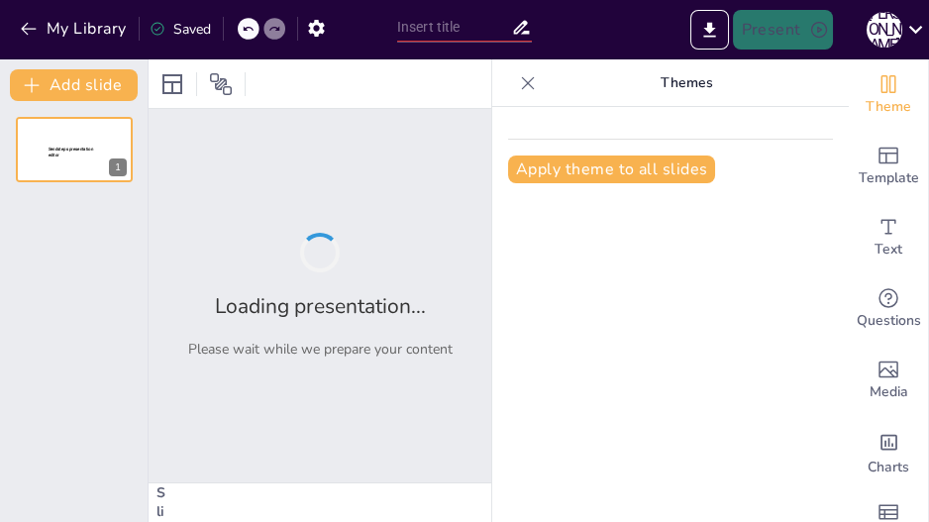
type input "The Shoe Game"
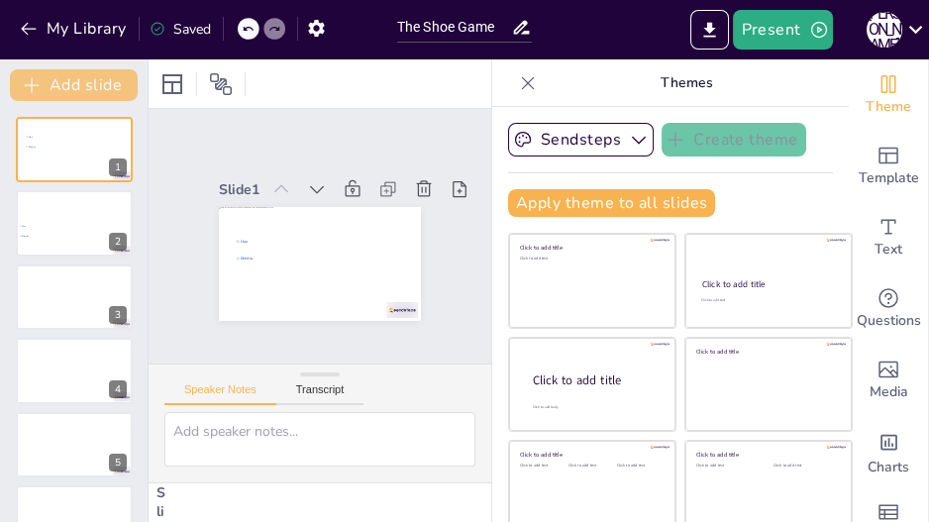
click at [70, 94] on button "Add slide" at bounding box center [74, 85] width 128 height 32
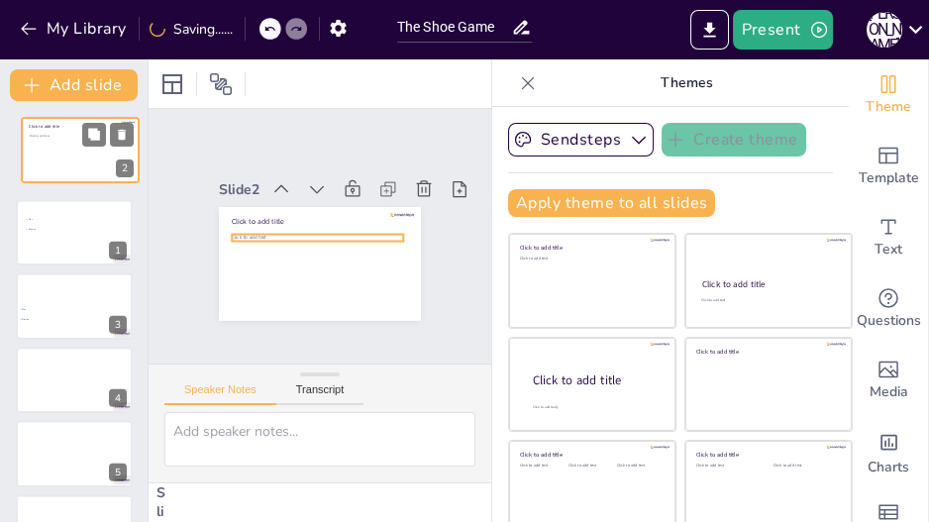
drag, startPoint x: 66, startPoint y: 222, endPoint x: 74, endPoint y: 133, distance: 89.4
click at [74, 117] on div "Click to add title Click to add text" at bounding box center [80, 117] width 117 height 0
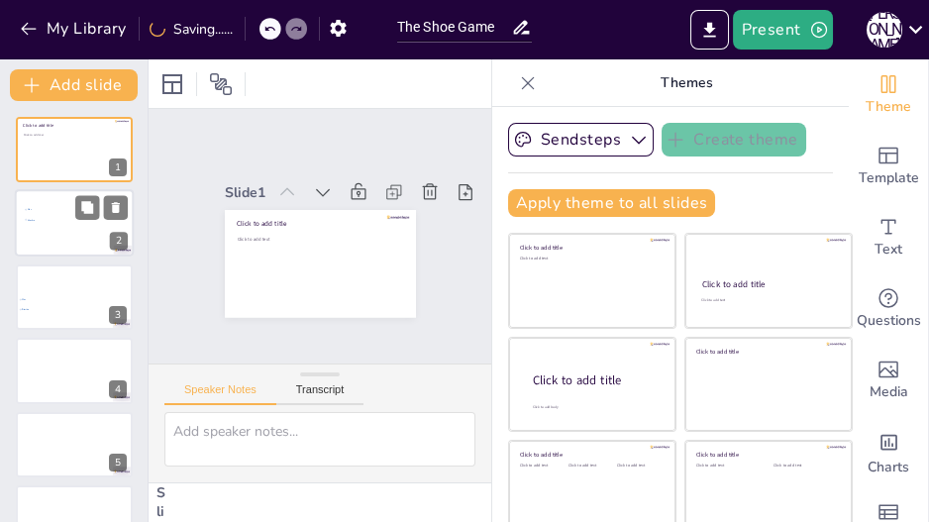
click at [49, 216] on li "Dimitra" at bounding box center [53, 221] width 59 height 10
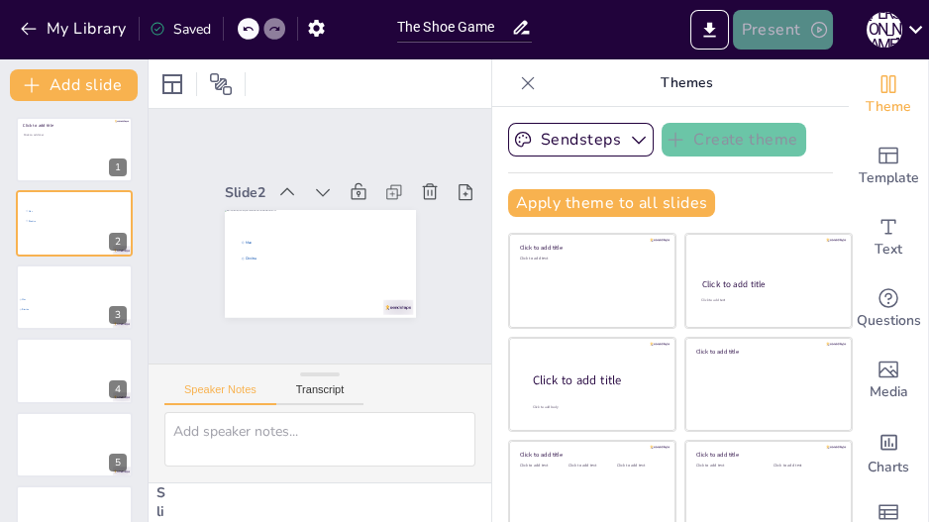
click at [761, 35] on button "Present" at bounding box center [782, 30] width 99 height 40
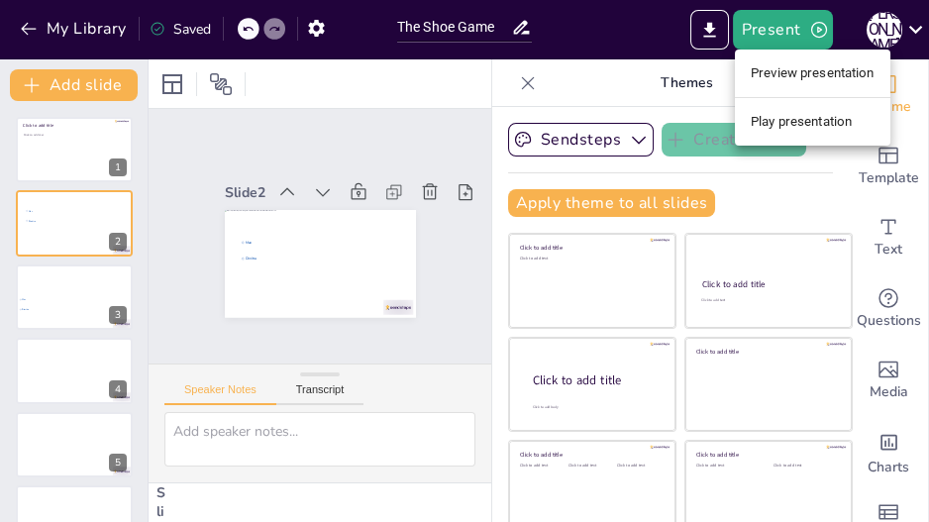
click at [795, 126] on li "Play presentation" at bounding box center [812, 122] width 155 height 32
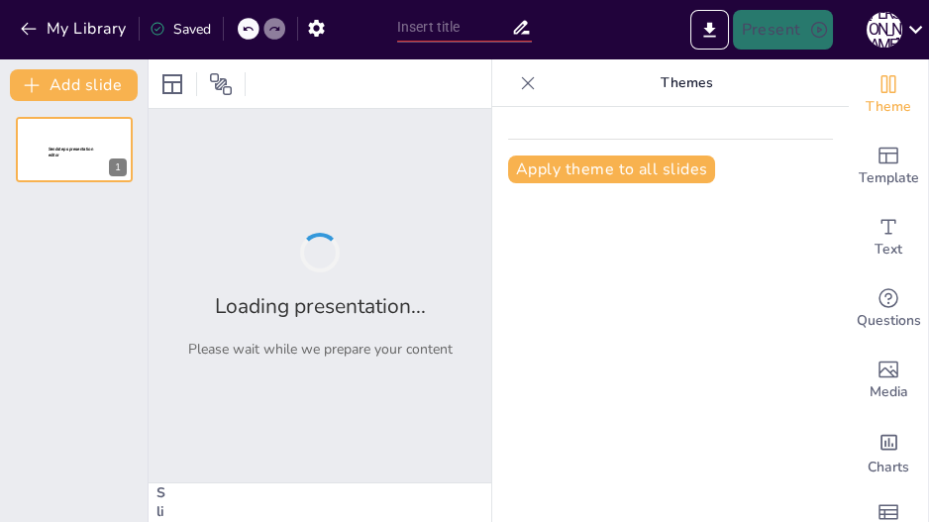
type input "The Shoe Game"
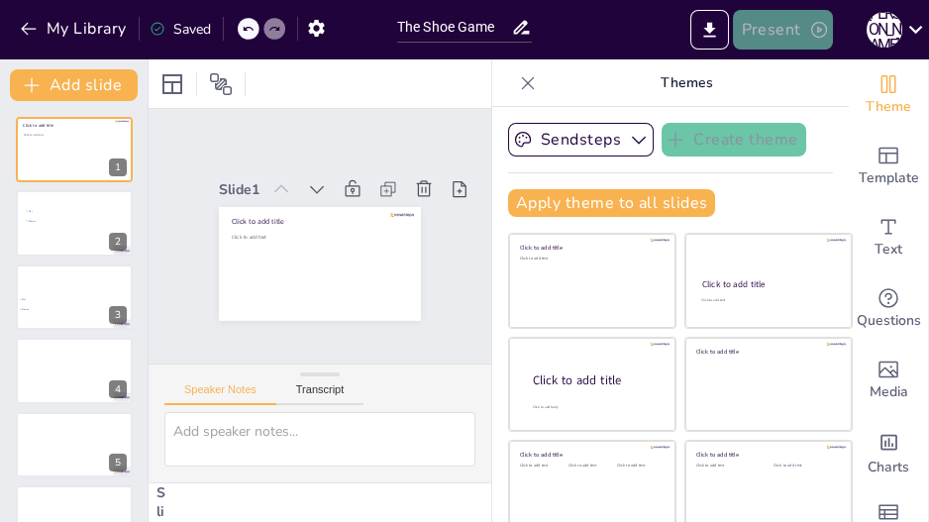
click at [792, 33] on button "Present" at bounding box center [782, 30] width 99 height 40
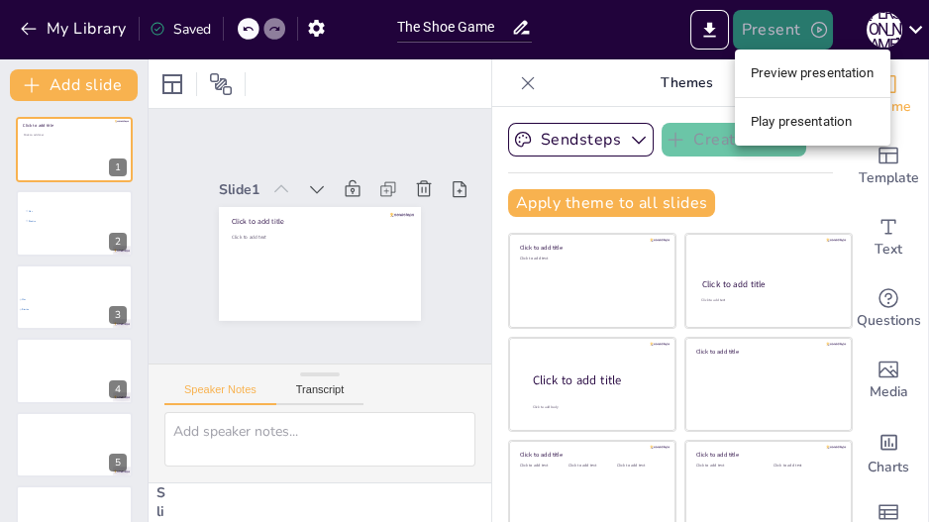
click at [792, 33] on div at bounding box center [464, 261] width 929 height 522
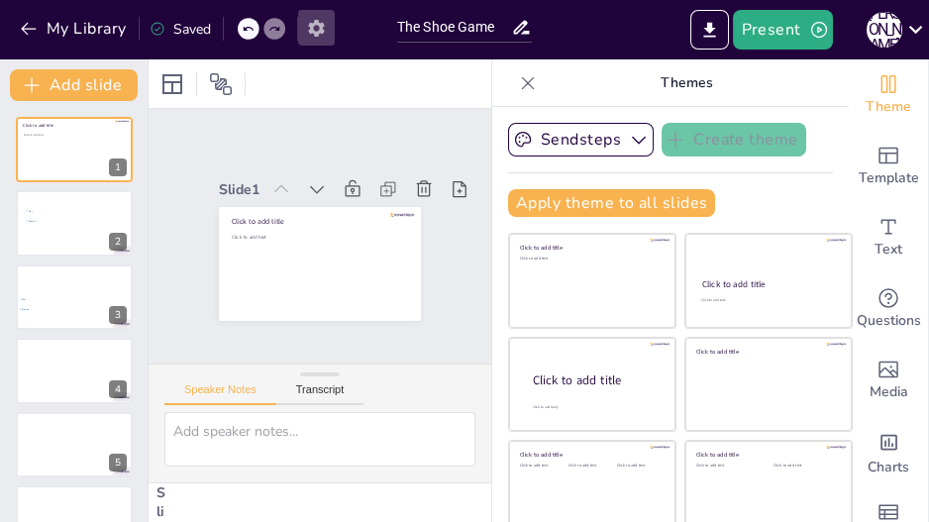
click at [322, 25] on icon "button" at bounding box center [316, 28] width 16 height 17
